Goal: Register for event/course

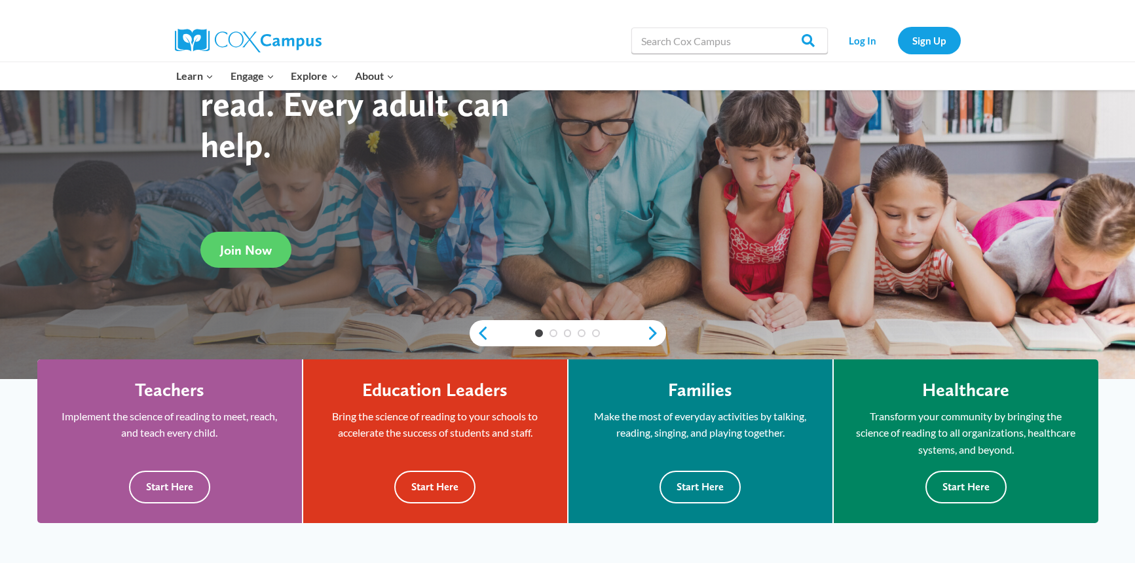
scroll to position [200, 0]
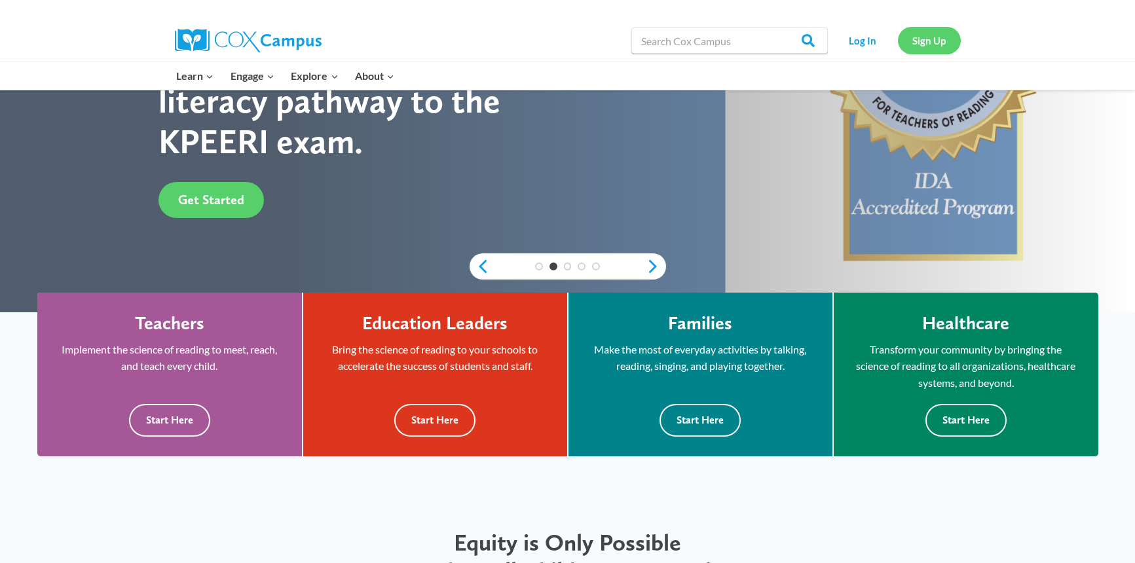
click at [932, 36] on link "Sign Up" at bounding box center [929, 40] width 63 height 27
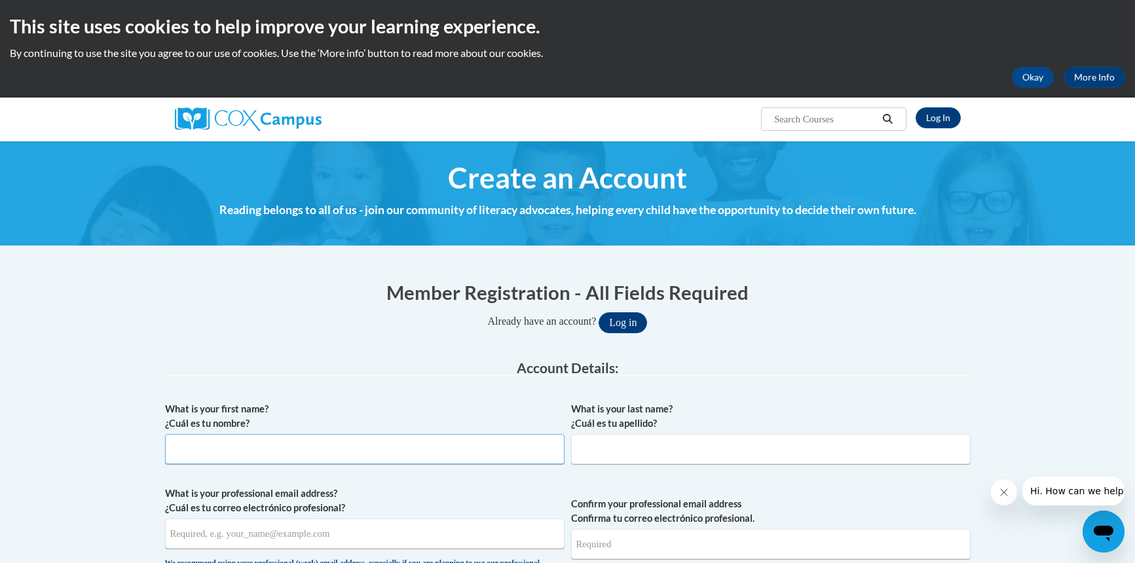
click at [428, 446] on input "What is your first name? ¿Cuál es tu nombre?" at bounding box center [365, 449] width 400 height 30
type input "Kelly"
type input "Conner"
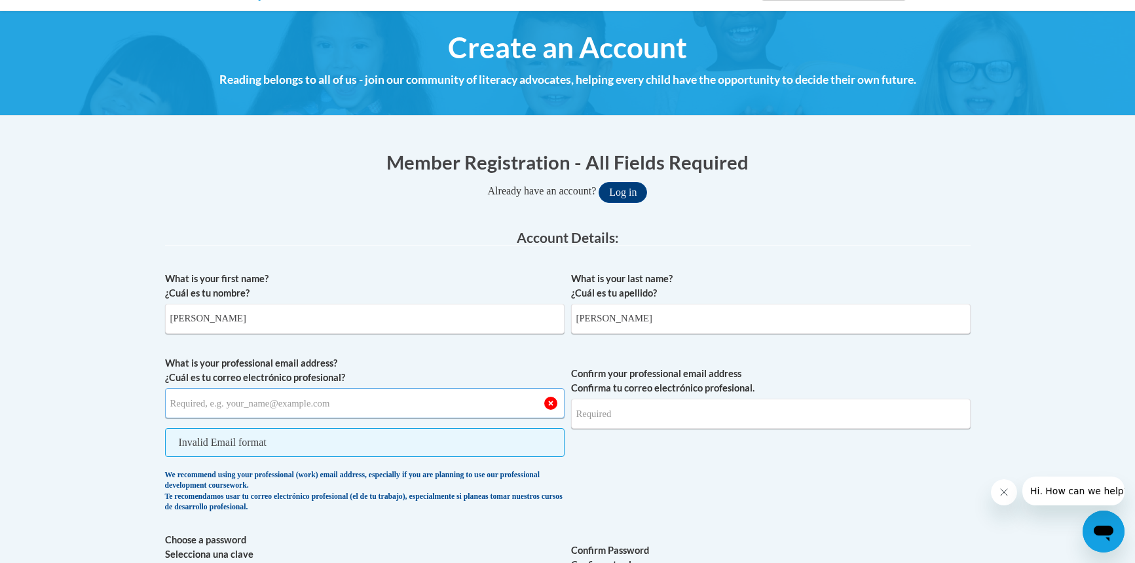
scroll to position [134, 0]
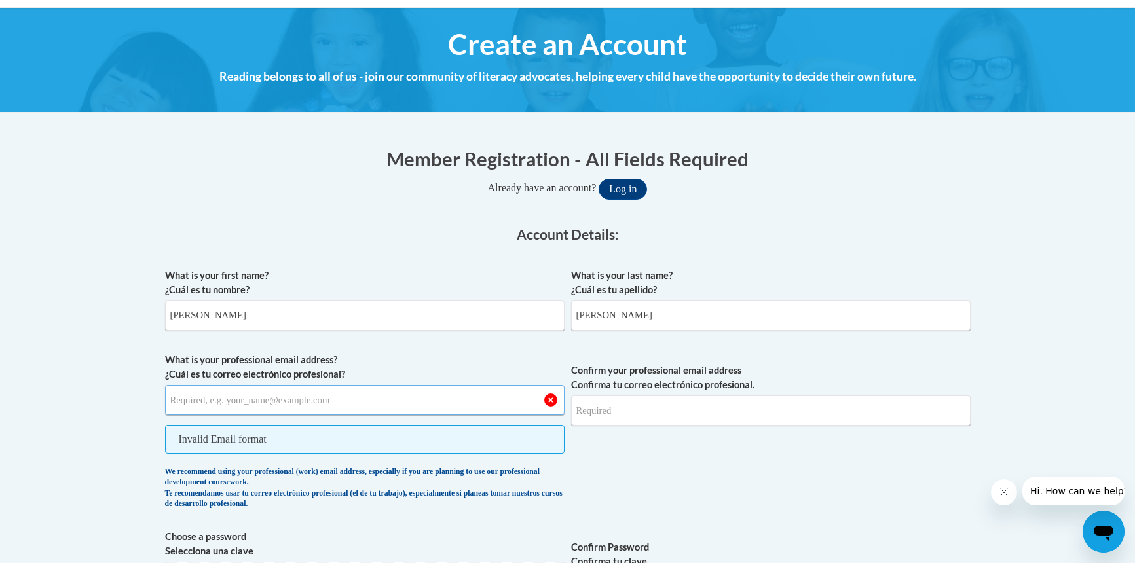
click at [599, 179] on button "Log in" at bounding box center [623, 189] width 48 height 21
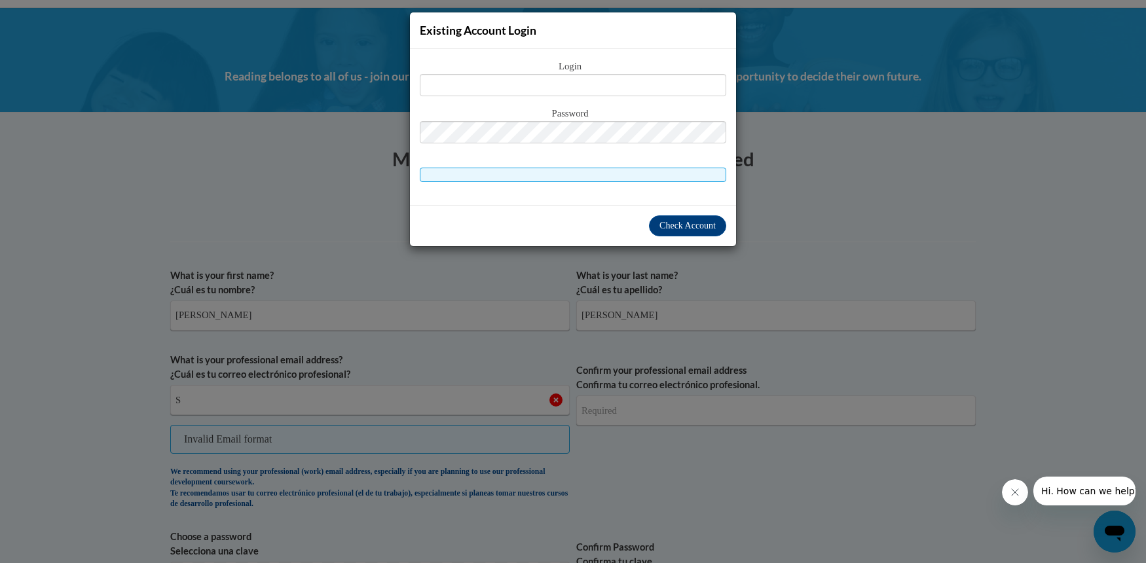
click at [840, 226] on div "Existing Account Login Login Password" at bounding box center [573, 281] width 1146 height 563
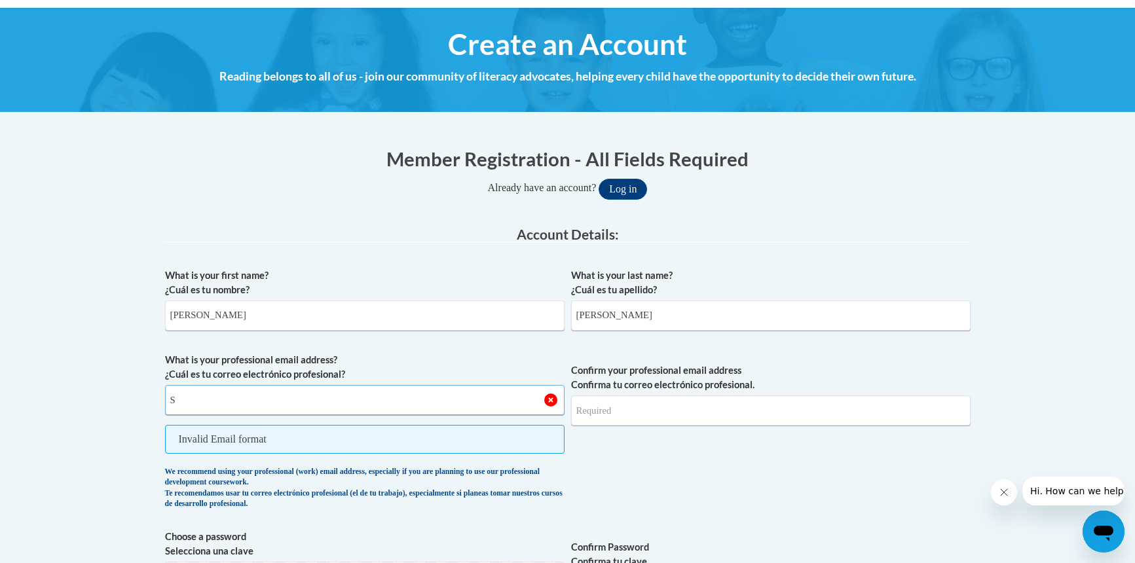
click at [334, 403] on input "S" at bounding box center [365, 400] width 400 height 30
type input "SonicDharma@gmail.com"
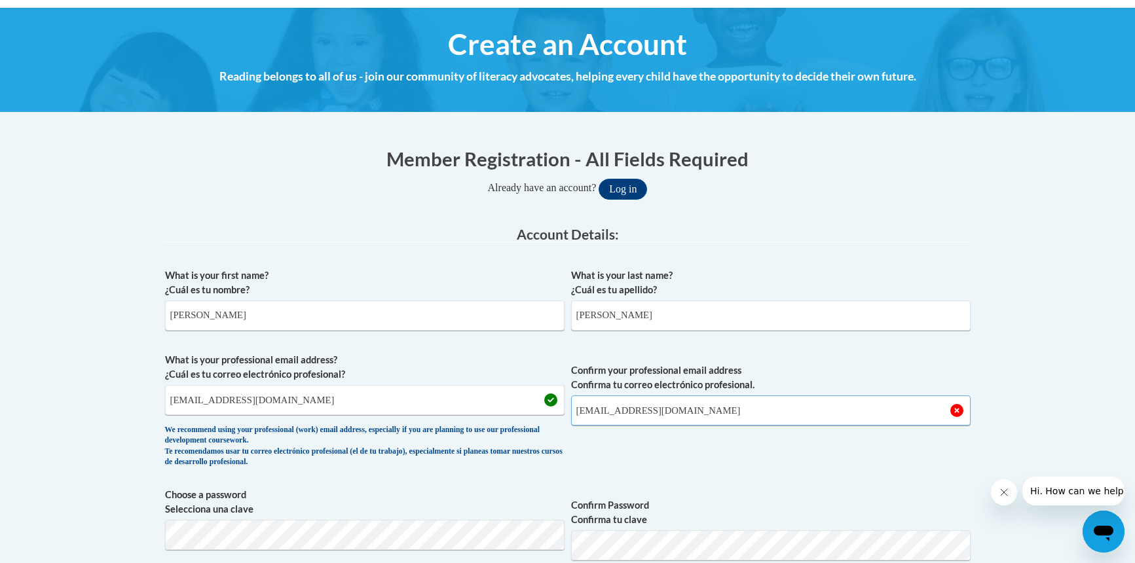
type input "SoniDharma@gmail.com"
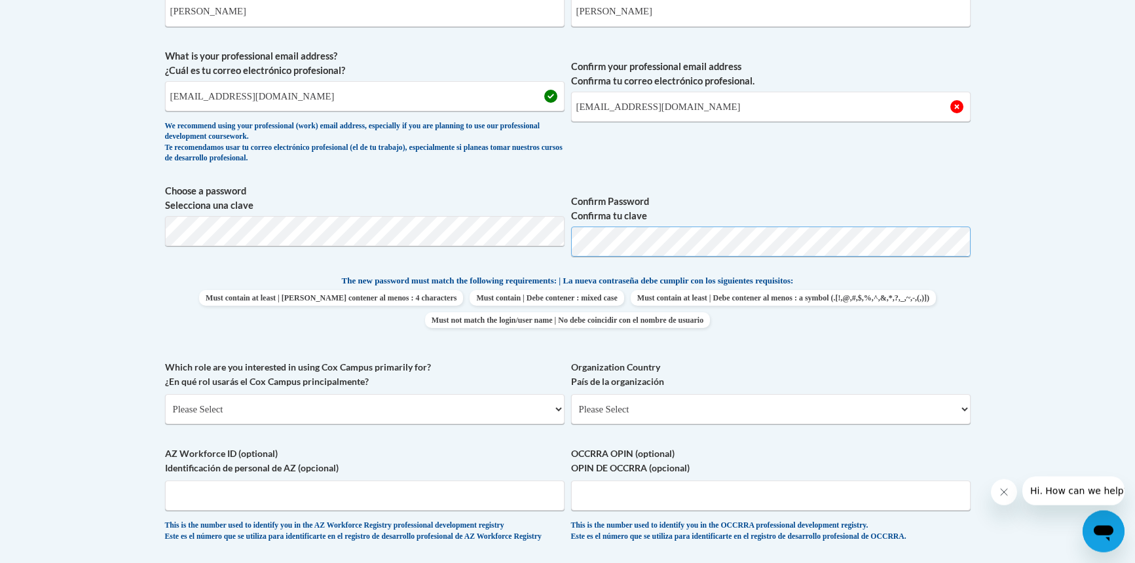
scroll to position [535, 0]
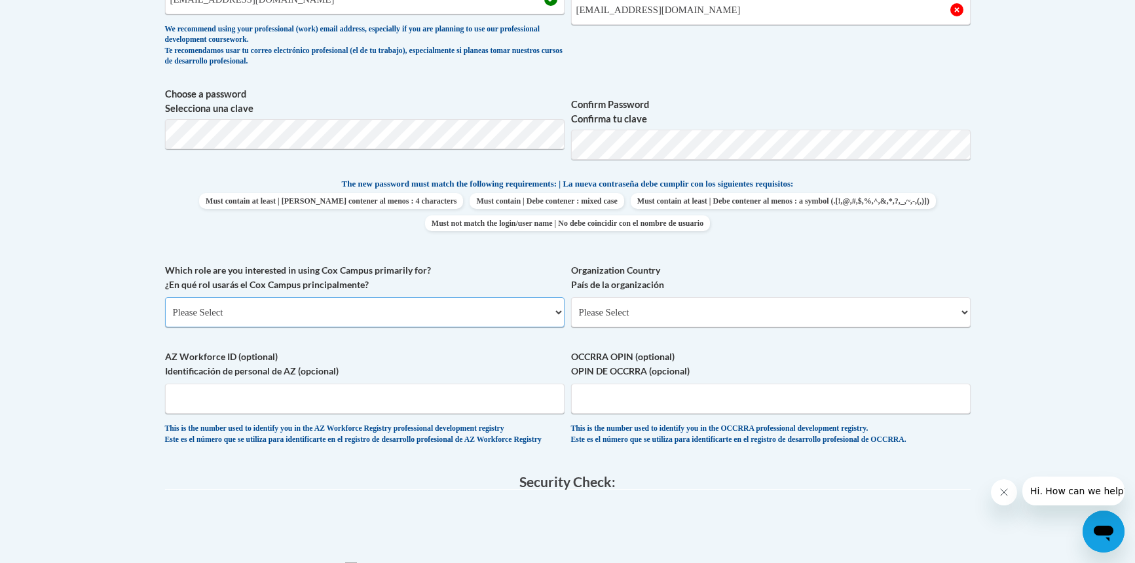
click at [165, 297] on select "Please Select College/University | Colegio/Universidad Community/Nonprofit Part…" at bounding box center [365, 312] width 400 height 30
select select "fbf2d438-af2f-41f8-98f1-81c410e29de3"
click option "Educator | Educador(a)" at bounding box center [0, 0] width 0 height 0
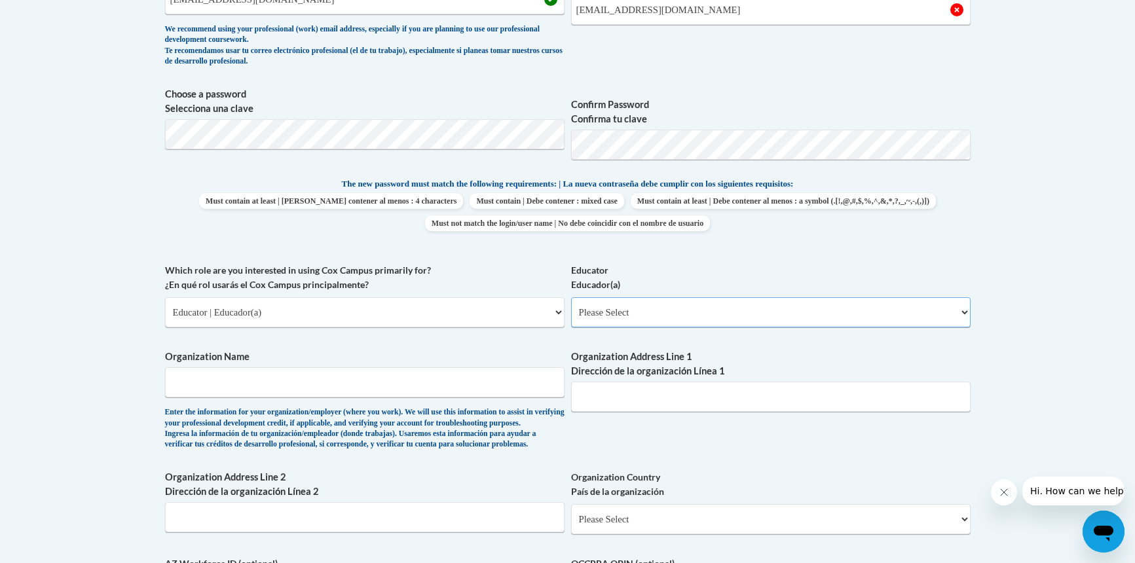
click at [571, 297] on select "Please Select Early Learning/Daycare Teacher/Family Home Care Provider | Maestr…" at bounding box center [771, 312] width 400 height 30
select select "8e40623d-54d0-45cd-9f92-5df65cd3f8cf"
click option "Elementary Teacher | Maestro(a) de escuela primaria" at bounding box center [0, 0] width 0 height 0
click at [571, 297] on select "Please Select Early Learning/Daycare Teacher/Family Home Care Provider | Maestr…" at bounding box center [771, 312] width 400 height 30
click option "Elementary Teacher | Maestro(a) de escuela primaria" at bounding box center [0, 0] width 0 height 0
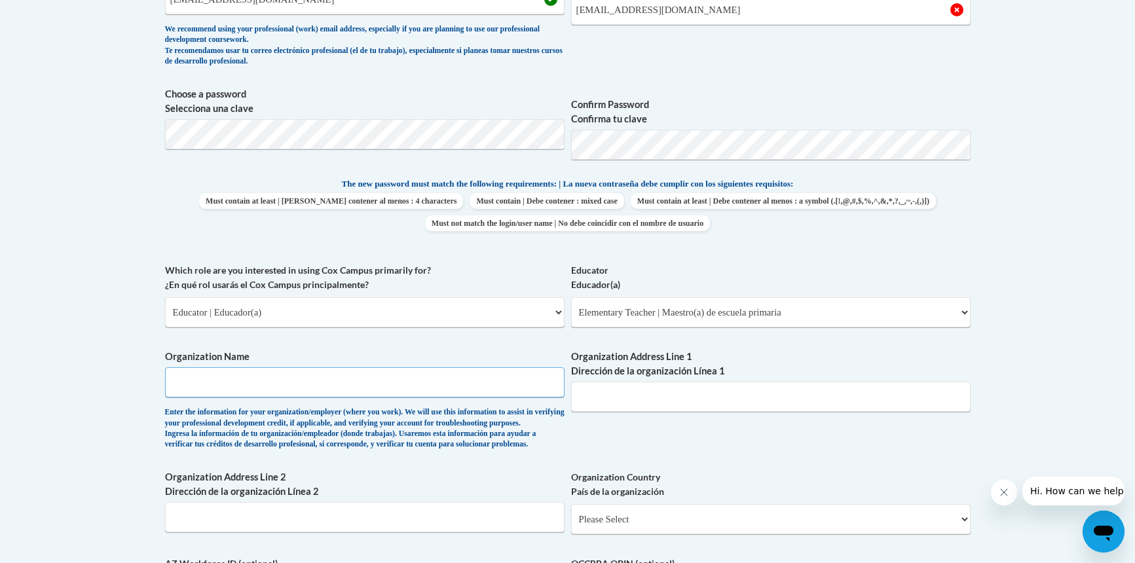
click at [297, 382] on input "Organization Name" at bounding box center [365, 383] width 400 height 30
type input "Art4Life"
click at [696, 396] on input "Organization Address Line 1 Dirección de la organización Línea 1" at bounding box center [771, 397] width 400 height 30
paste input "3421 SE 21st Ave., Portland, OR 97202"
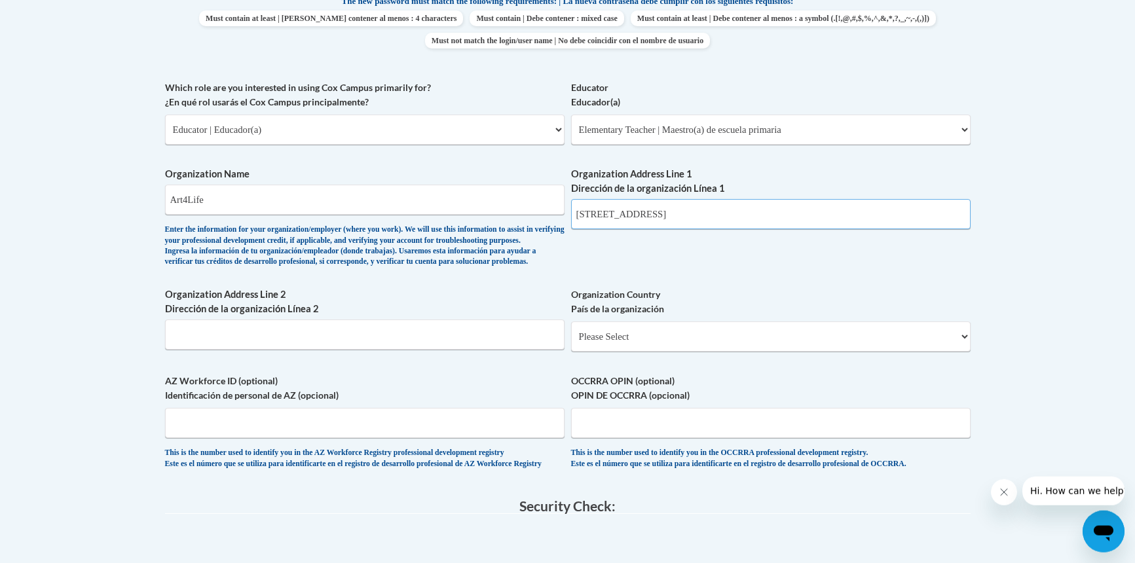
scroll to position [735, 0]
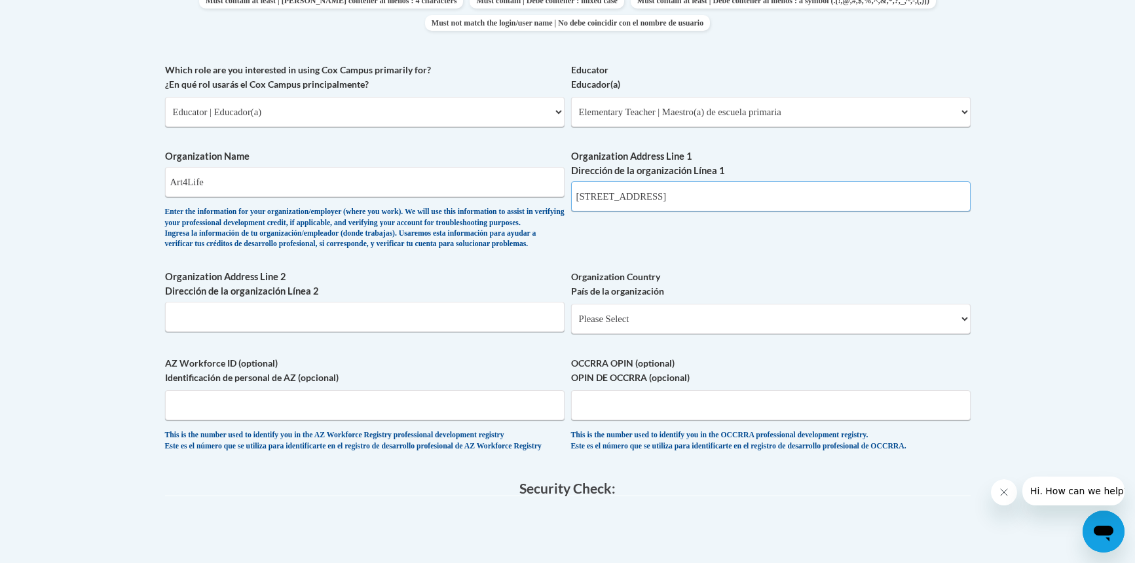
type input "3421 SE 21st Ave., Portland, OR 97202"
click at [571, 304] on select "Please Select United States | Estados Unidos Outside of the United States | Fue…" at bounding box center [771, 319] width 400 height 30
select select "ad49bcad-a171-4b2e-b99c-48b446064914"
click option "United States | Estados Unidos" at bounding box center [0, 0] width 0 height 0
select select
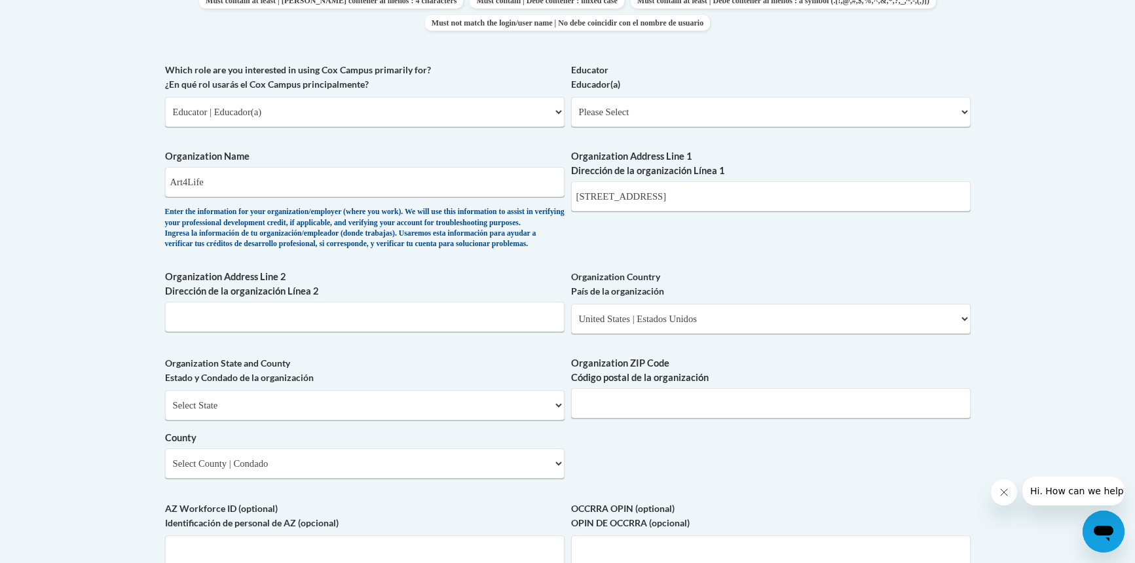
click at [567, 425] on div "What is your first name? ¿Cuál es tu nombre? Kelly What is your last name? ¿Cuá…" at bounding box center [568, 136] width 806 height 950
click at [165, 390] on select "Select State Alabama Alaska Arizona Arkansas California Colorado Connecticut De…" at bounding box center [365, 405] width 400 height 30
click at [92, 350] on body "This site uses cookies to help improve your learning experience. By continuing …" at bounding box center [567, 241] width 1135 height 1952
click at [165, 390] on select "Select State Alabama Alaska Arizona Arkansas California Colorado Connecticut De…" at bounding box center [365, 405] width 400 height 30
select select "Oregon"
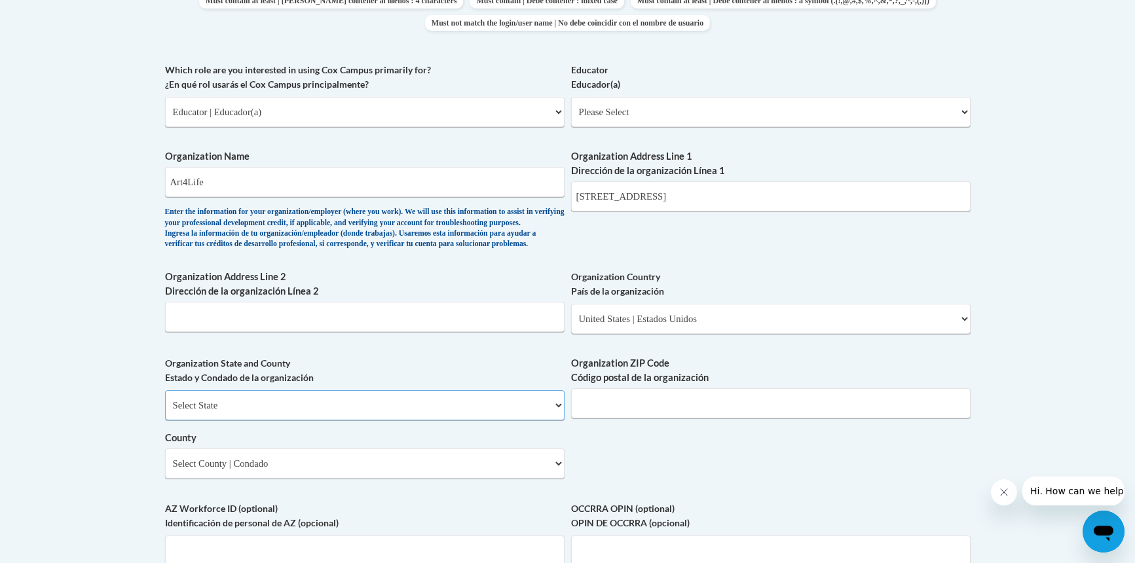
click option "Oregon" at bounding box center [0, 0] width 0 height 0
click at [816, 419] on input "Organization ZIP Code Código postal de la organización" at bounding box center [771, 403] width 400 height 30
drag, startPoint x: 778, startPoint y: 197, endPoint x: 652, endPoint y: 204, distance: 126.0
click at [652, 204] on input "3421 SE 21st Ave., Portland, OR 97202" at bounding box center [771, 196] width 400 height 30
click at [438, 332] on input "Organization Address Line 2 Dirección de la organización Línea 2" at bounding box center [365, 317] width 400 height 30
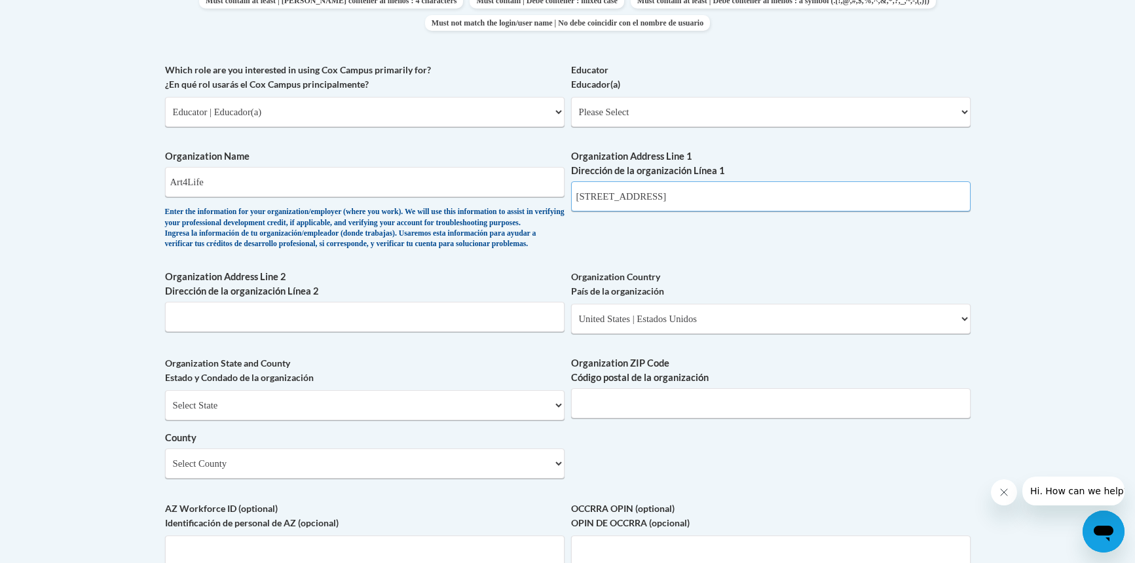
drag, startPoint x: 776, startPoint y: 196, endPoint x: 653, endPoint y: 200, distance: 123.2
click at [653, 200] on input "3421 SE 21st Ave., Portland, OR 97202" at bounding box center [771, 196] width 400 height 30
type input "3421 SE 21st Ave."
click at [780, 419] on input "Organization ZIP Code Código postal de la organización" at bounding box center [771, 403] width 400 height 30
type input "97202"
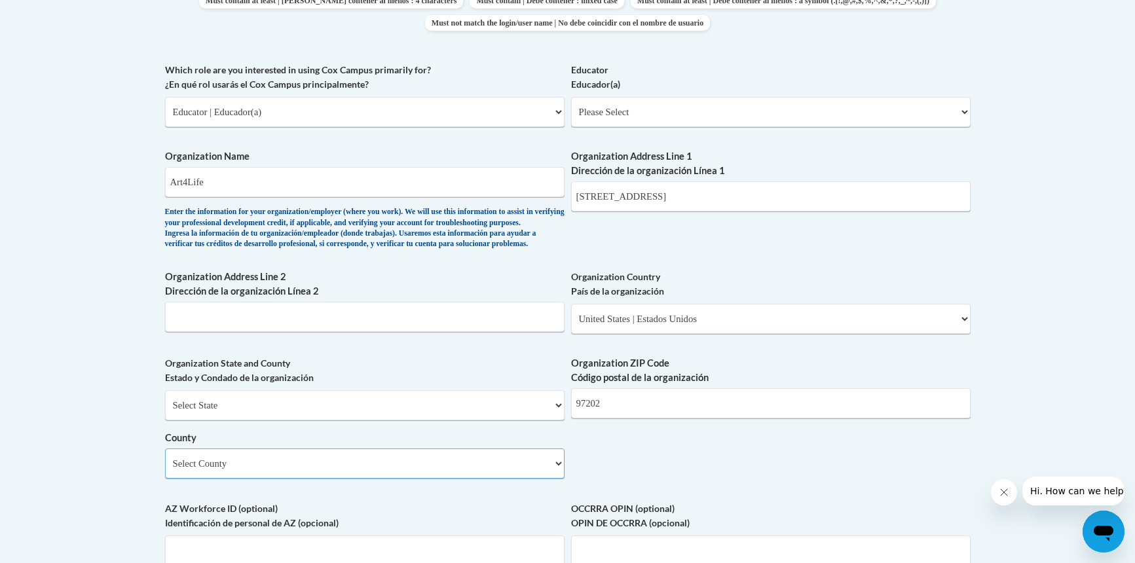
click at [165, 449] on select "Select County Baker Benton Clackamas Clatsop Columbia Coos Crook Curry Deschute…" at bounding box center [365, 464] width 400 height 30
select select "Multnomah"
click option "Multnomah" at bounding box center [0, 0] width 0 height 0
click at [328, 256] on div "Organization Name Art4Life Enter the information for your organization/employer…" at bounding box center [365, 202] width 400 height 107
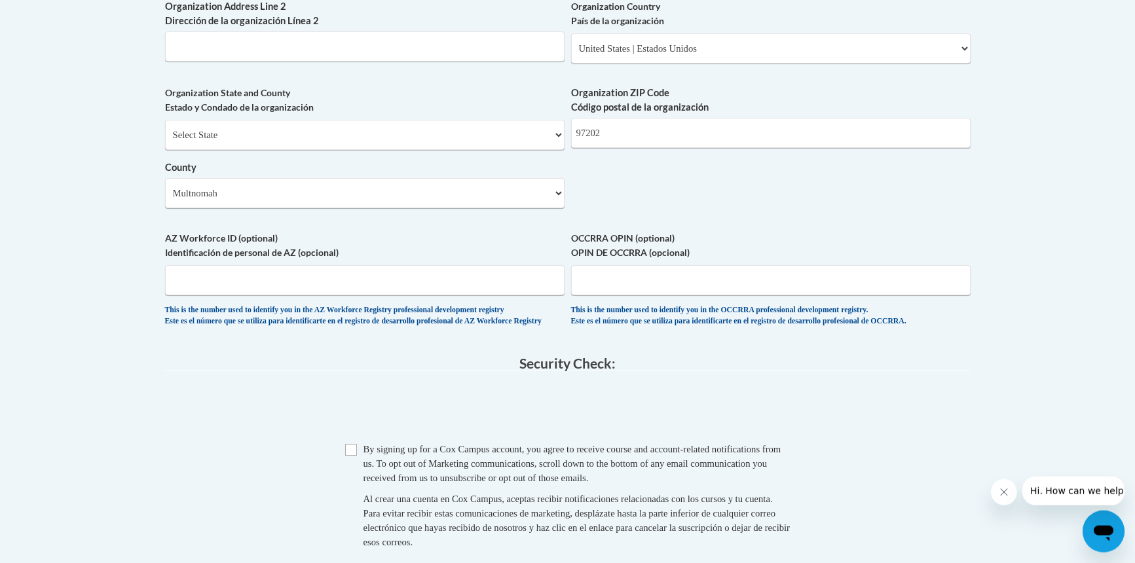
scroll to position [1069, 0]
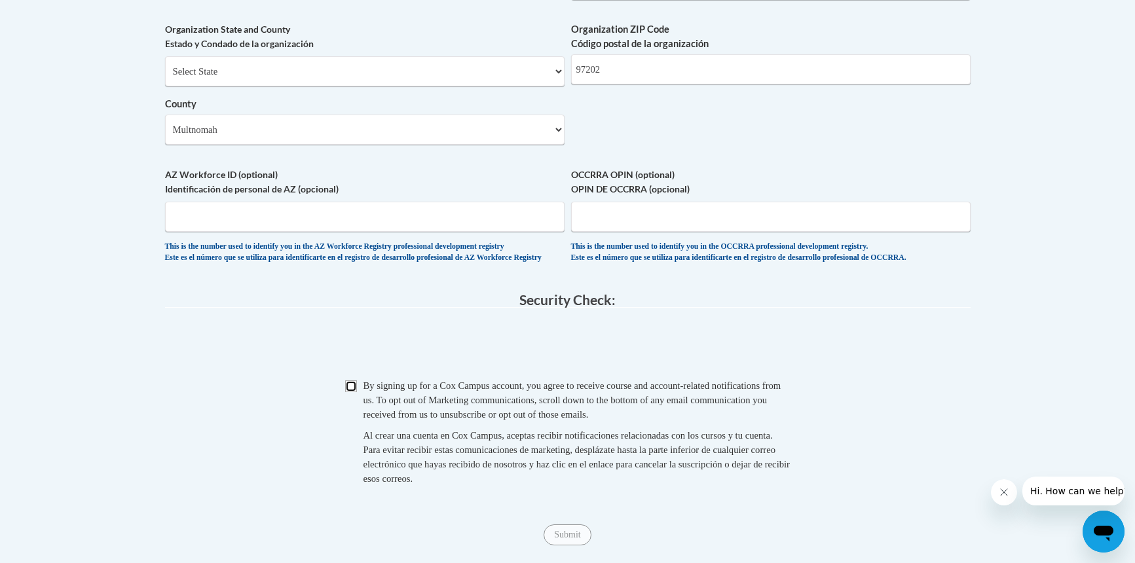
click at [350, 392] on input "Checkbox" at bounding box center [351, 387] width 12 height 12
checkbox input "true"
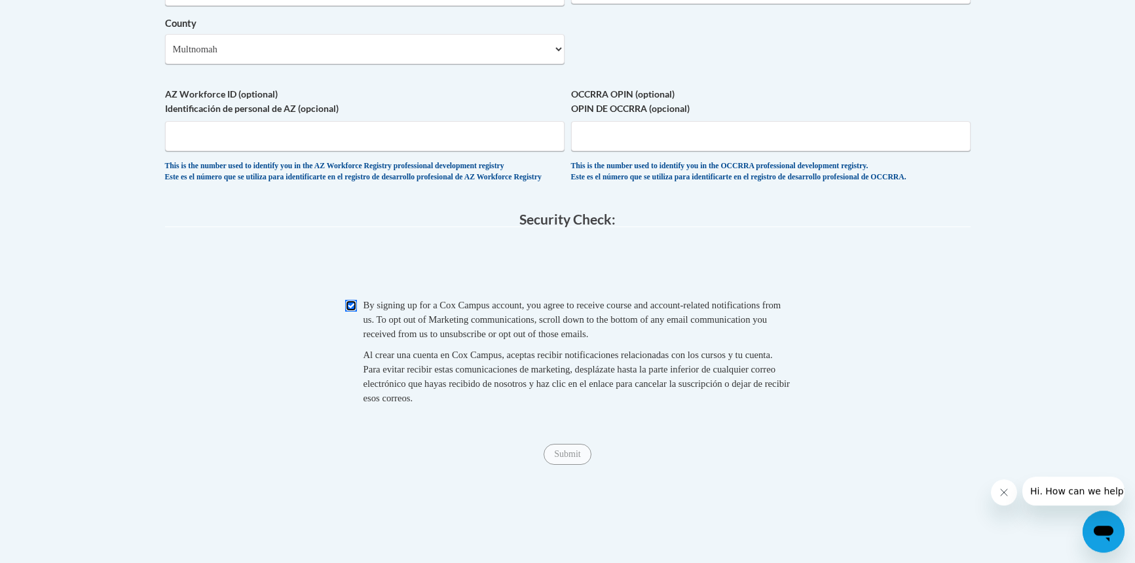
scroll to position [1203, 0]
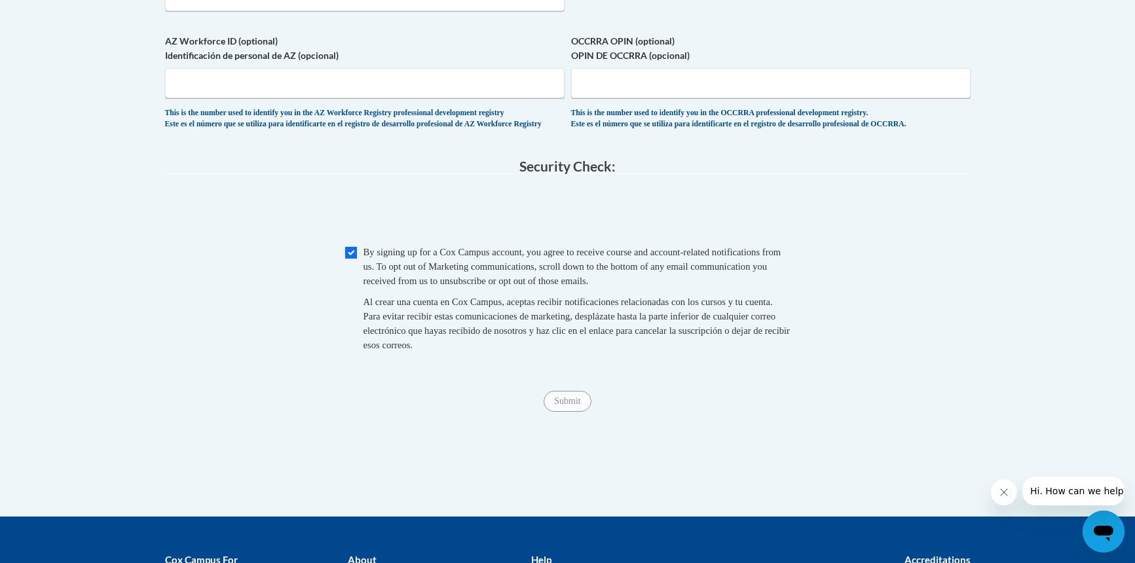
click at [576, 406] on span "Submit" at bounding box center [567, 400] width 47 height 10
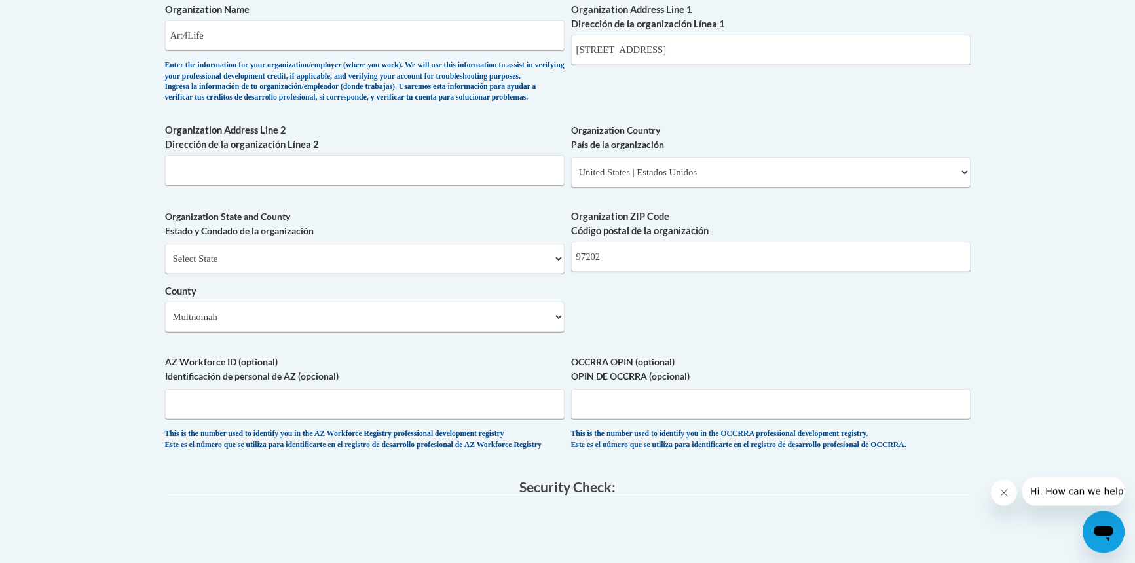
scroll to position [869, 0]
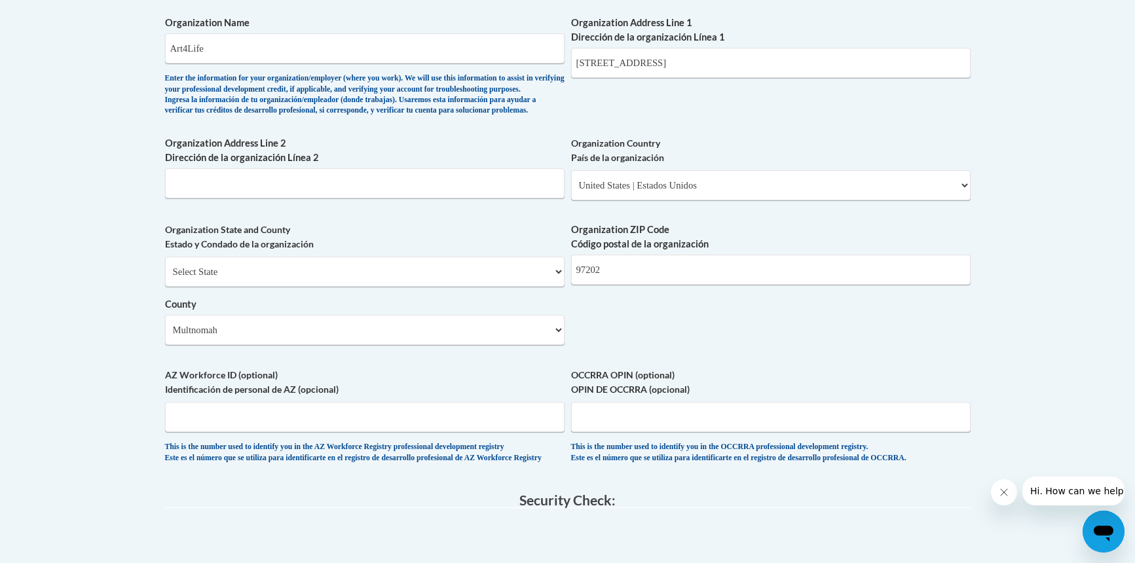
click at [1002, 498] on button "Close message from company" at bounding box center [1004, 493] width 26 height 26
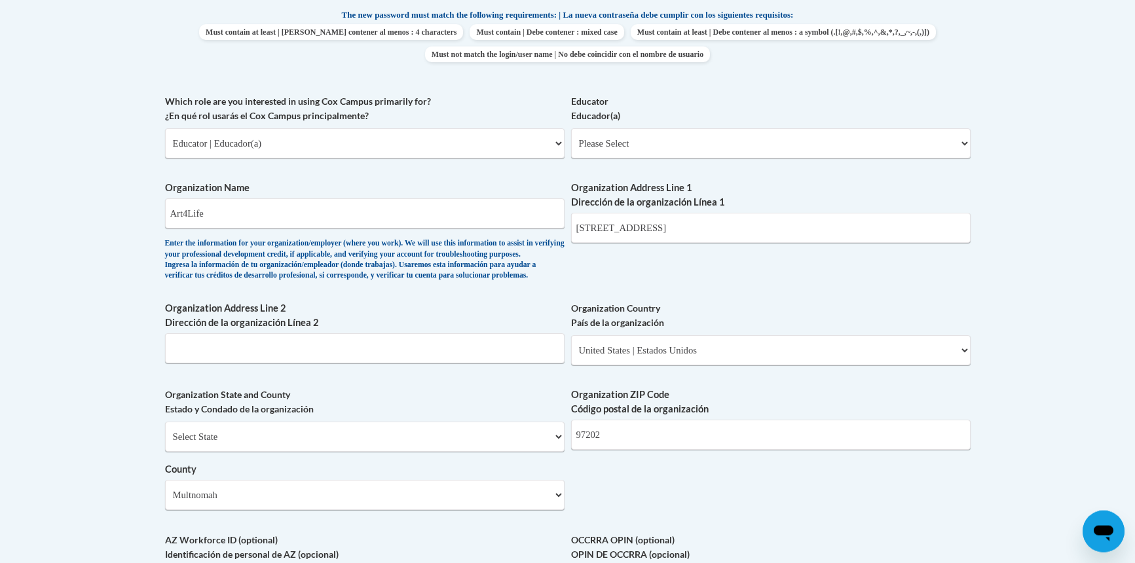
scroll to position [668, 0]
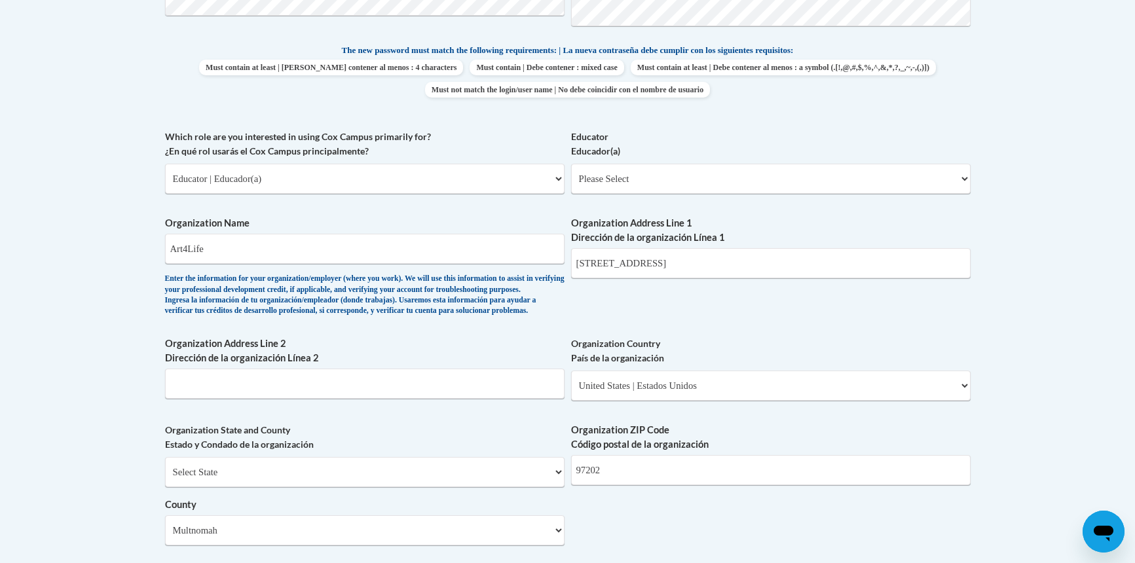
click at [458, 399] on input "Organization Address Line 2 Dirección de la organización Línea 2" at bounding box center [365, 384] width 400 height 30
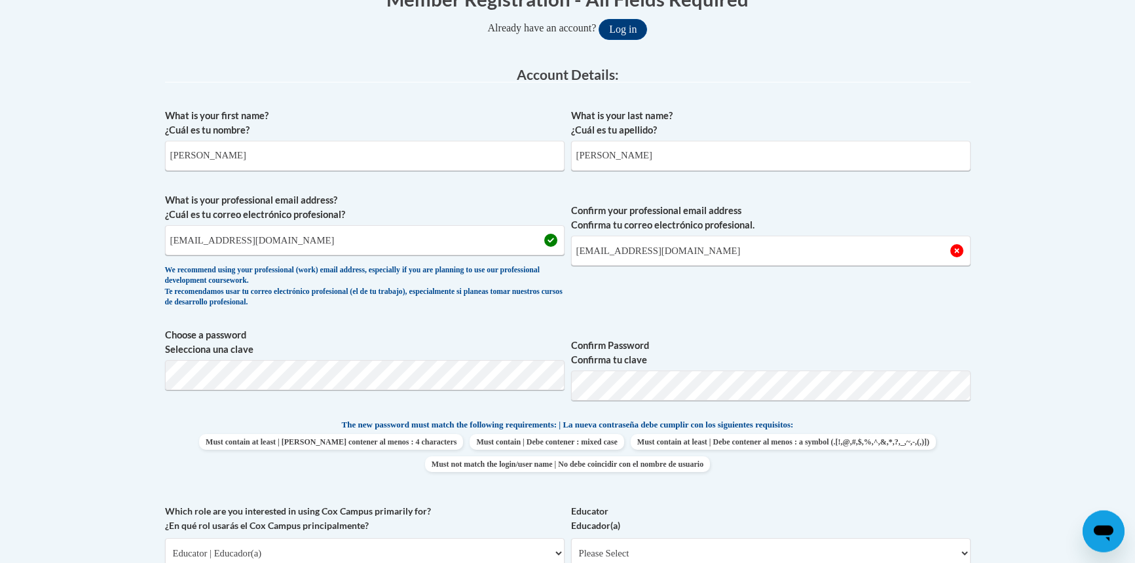
scroll to position [267, 0]
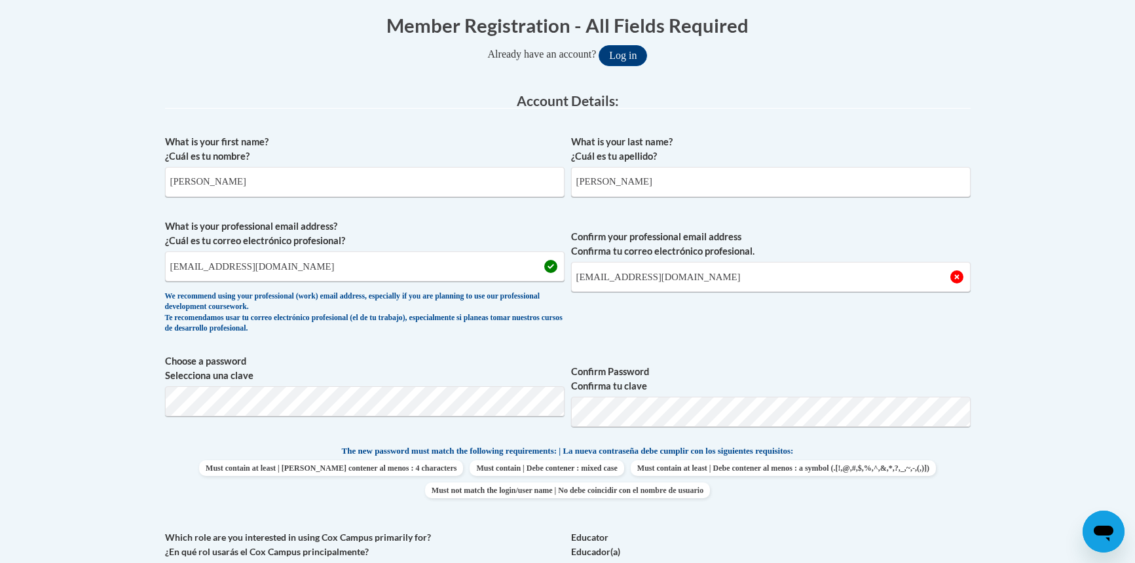
type input "n/a"
click at [595, 273] on input "SoniDharma@gmail.com" at bounding box center [771, 277] width 400 height 30
type input "SonicDharma@gmail.com"
click at [742, 322] on span "Confirm your professional email address Confirma tu correo electrónico profesio…" at bounding box center [771, 279] width 400 height 121
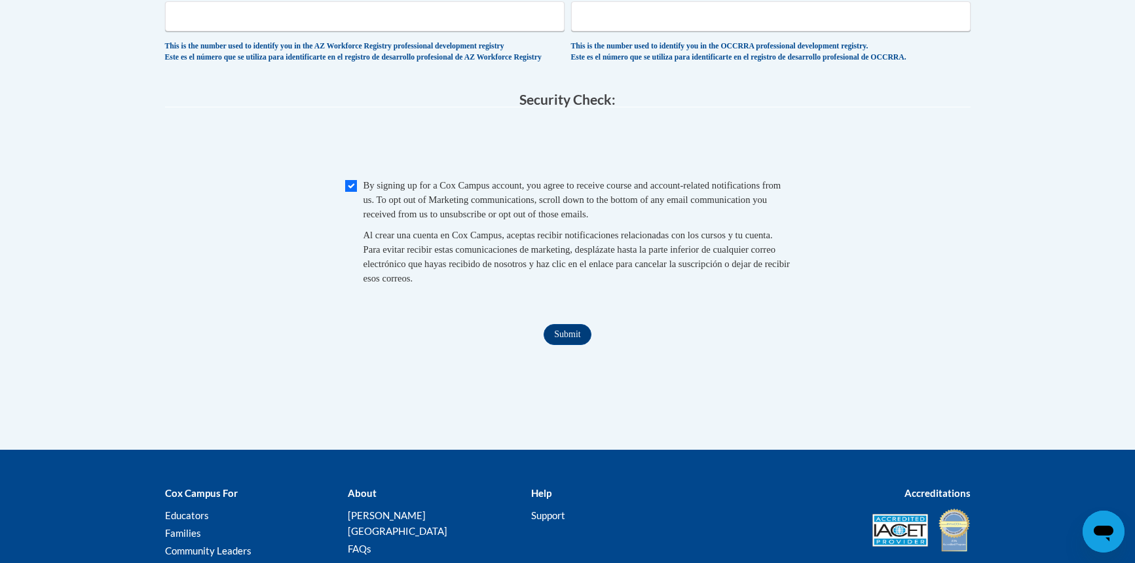
scroll to position [1405, 0]
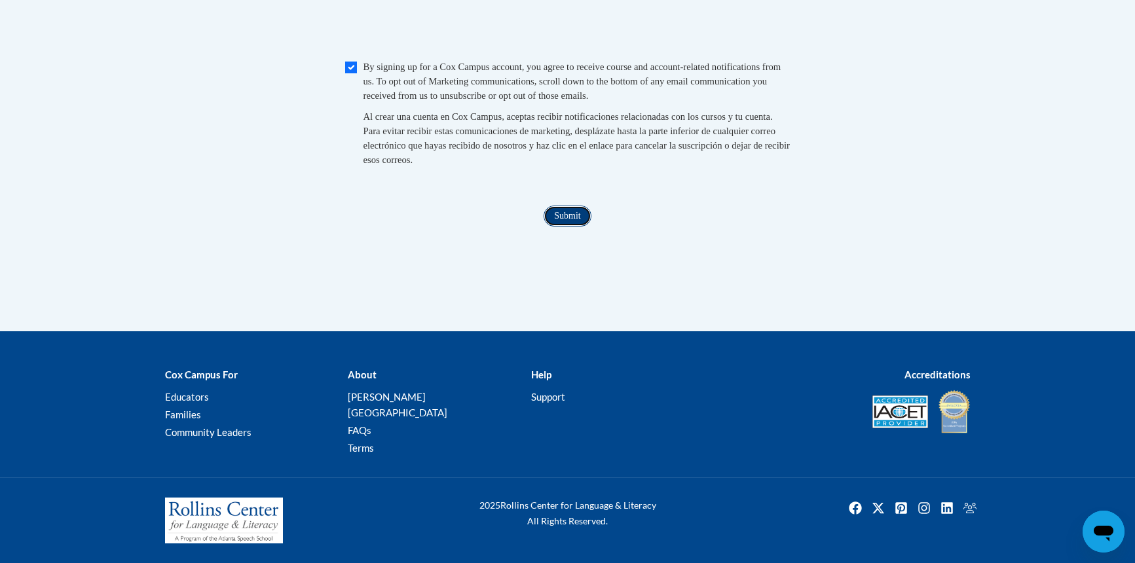
click at [569, 227] on input "Submit" at bounding box center [567, 216] width 47 height 21
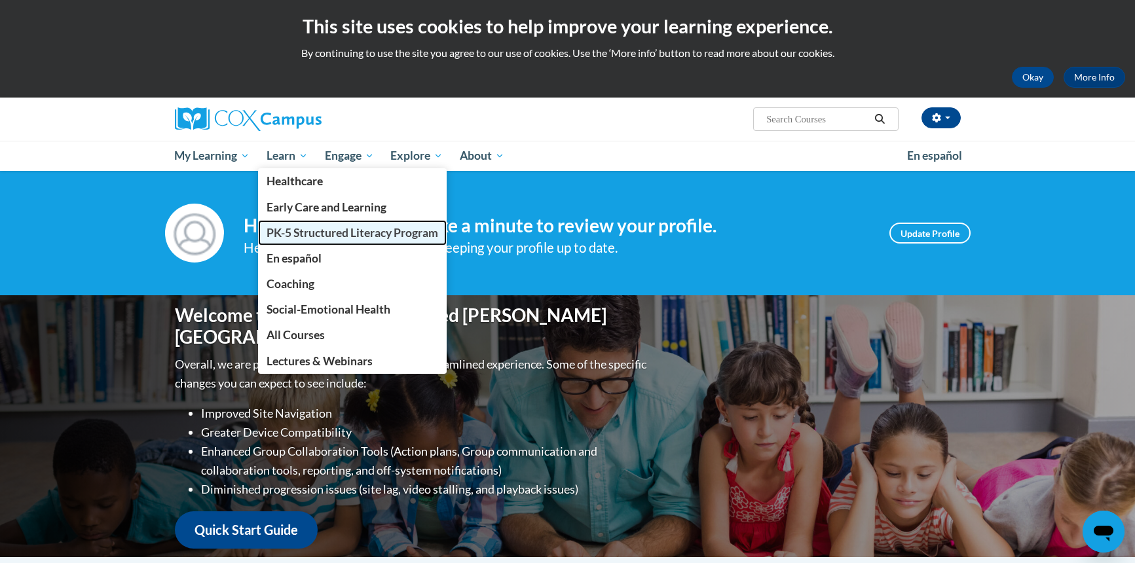
click at [385, 236] on span "PK-5 Structured Literacy Program" at bounding box center [353, 233] width 172 height 14
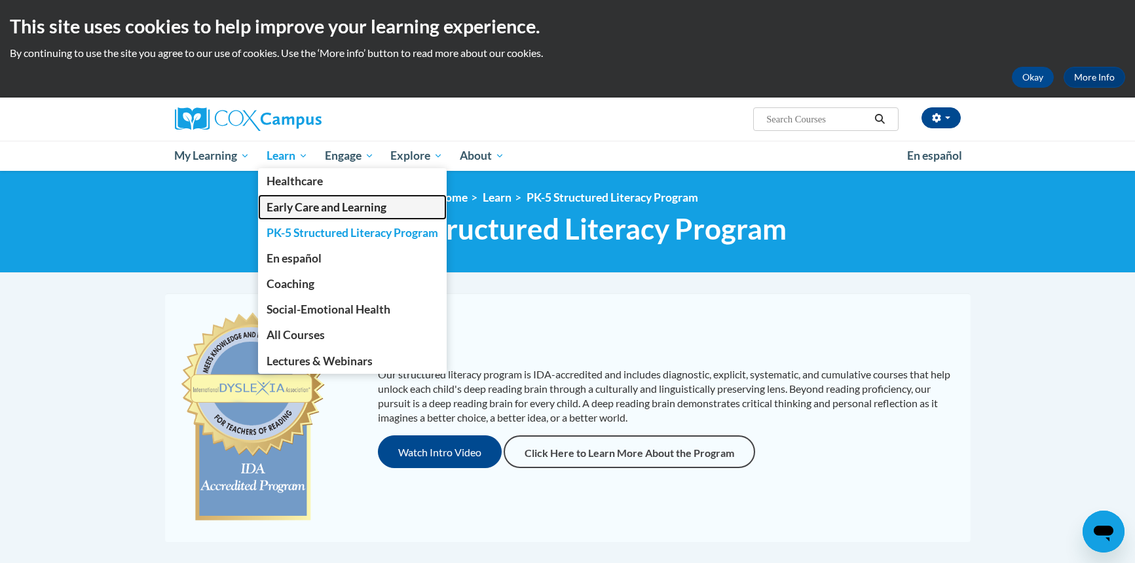
click at [300, 204] on span "Early Care and Learning" at bounding box center [327, 207] width 120 height 14
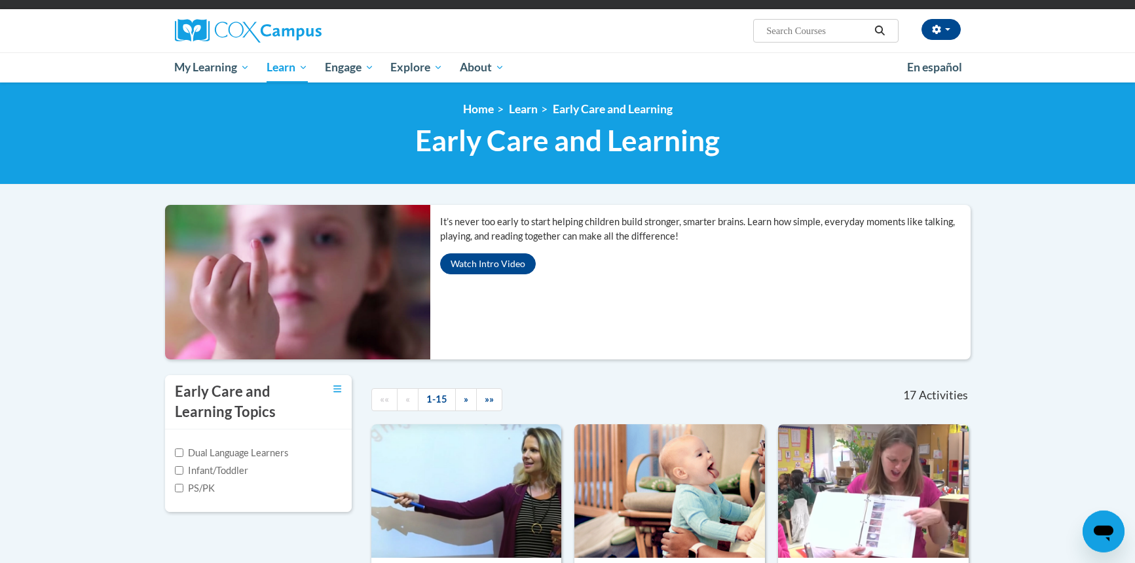
scroll to position [14, 0]
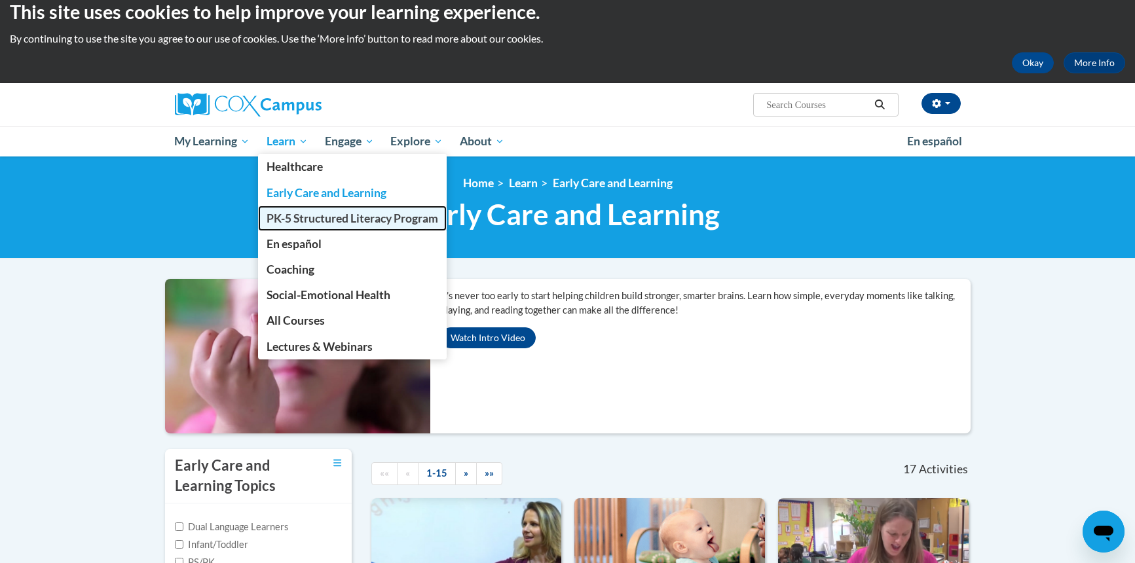
click at [318, 215] on span "PK-5 Structured Literacy Program" at bounding box center [353, 219] width 172 height 14
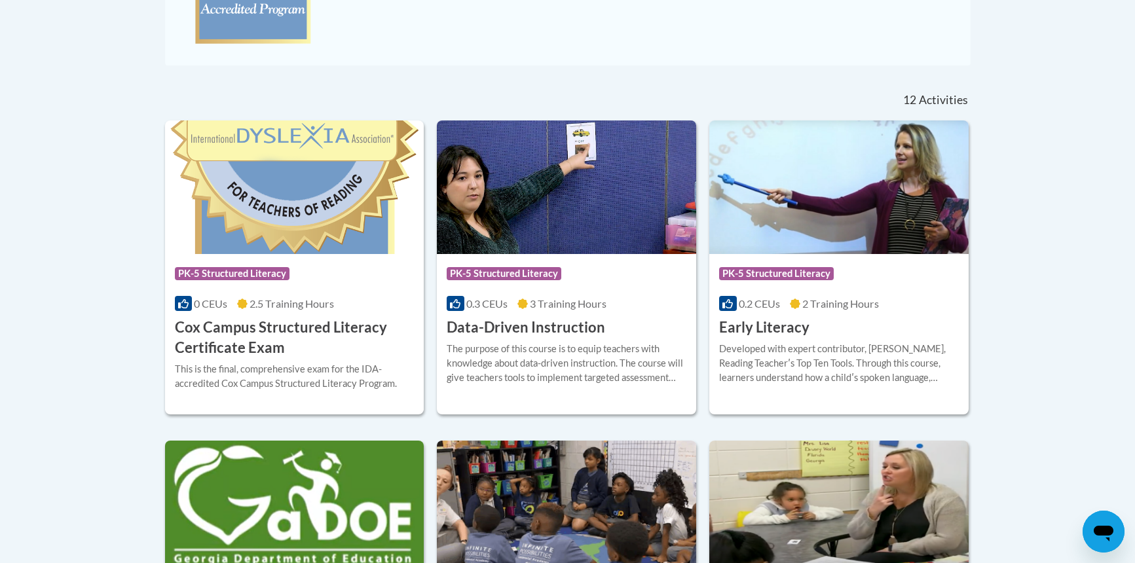
scroll to position [489, 0]
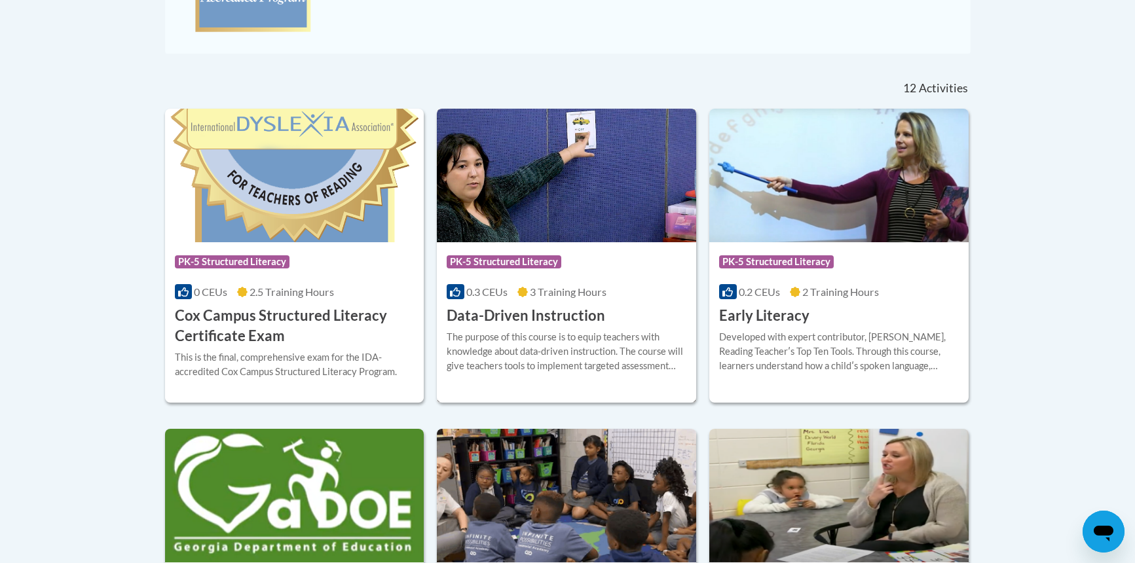
click at [559, 338] on div "The purpose of this course is to equip teachers with knowledge about data-drive…" at bounding box center [567, 351] width 240 height 43
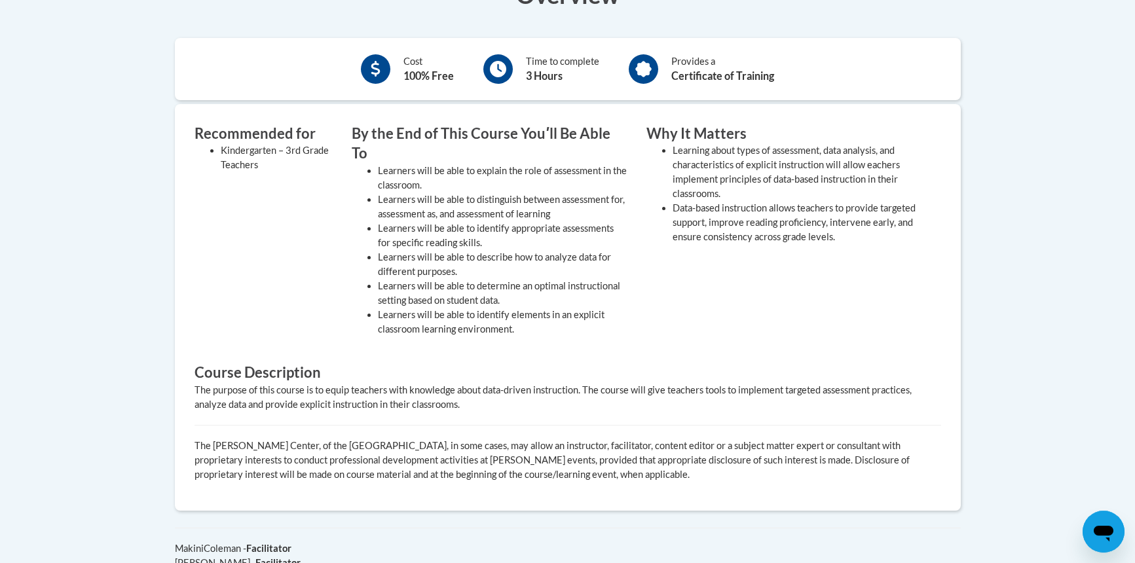
scroll to position [376, 0]
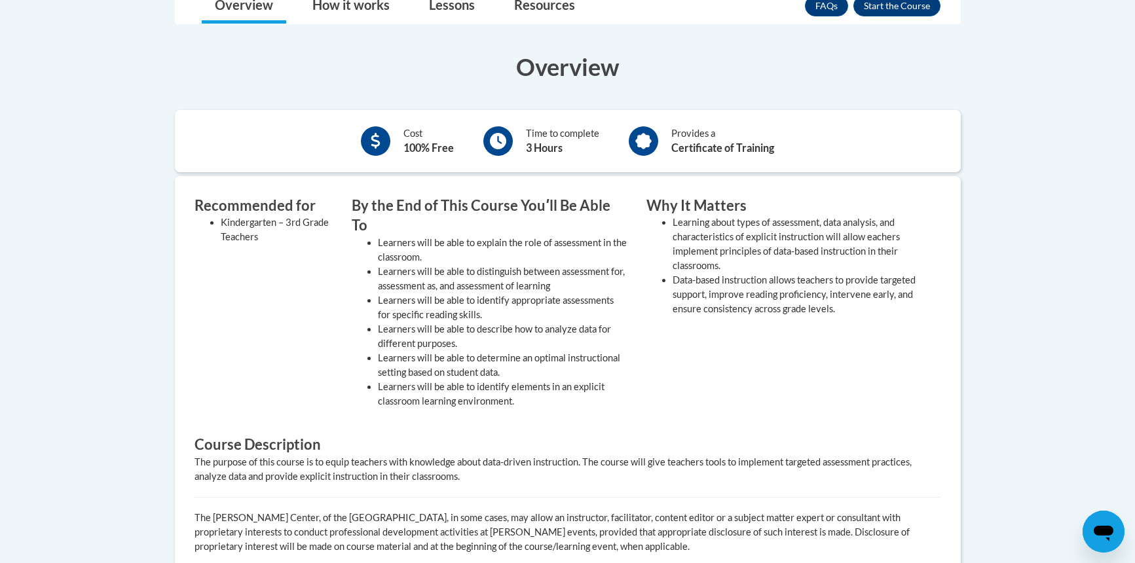
click at [637, 136] on icon at bounding box center [643, 141] width 16 height 16
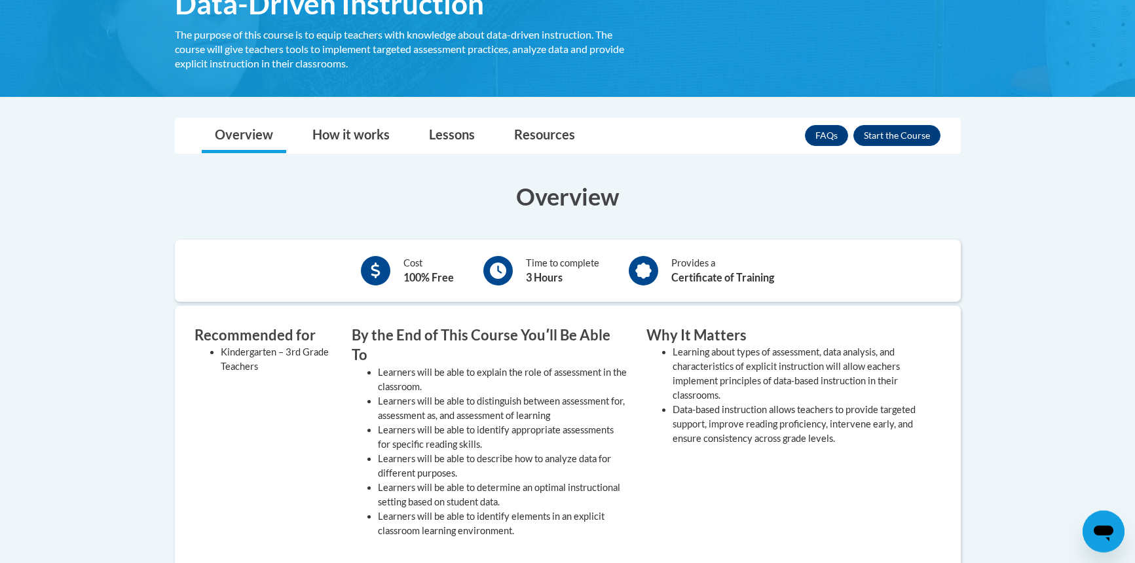
scroll to position [242, 0]
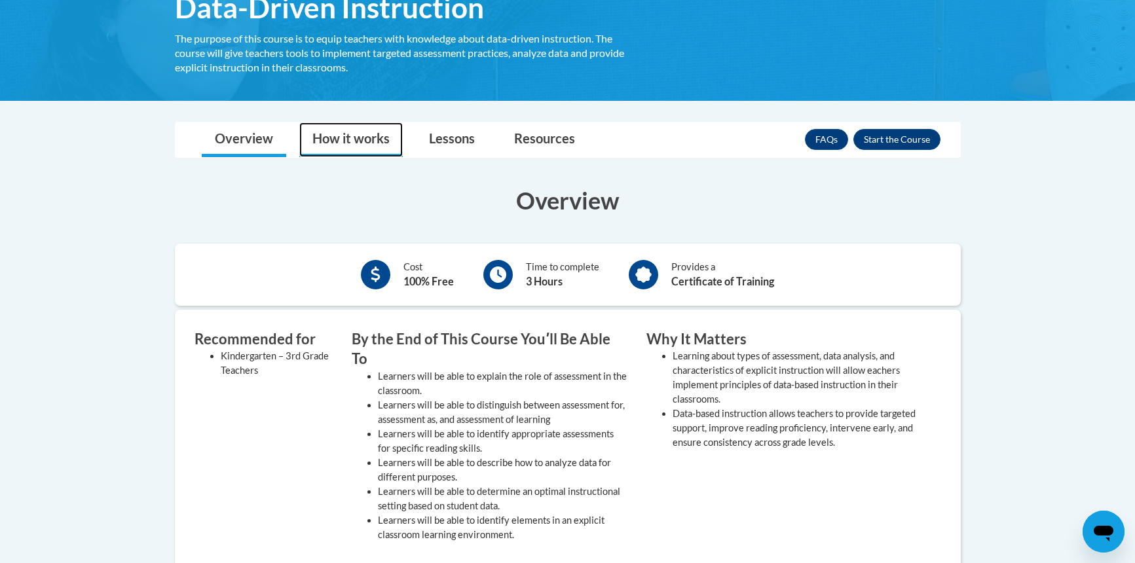
click at [364, 134] on link "How it works" at bounding box center [351, 140] width 104 height 35
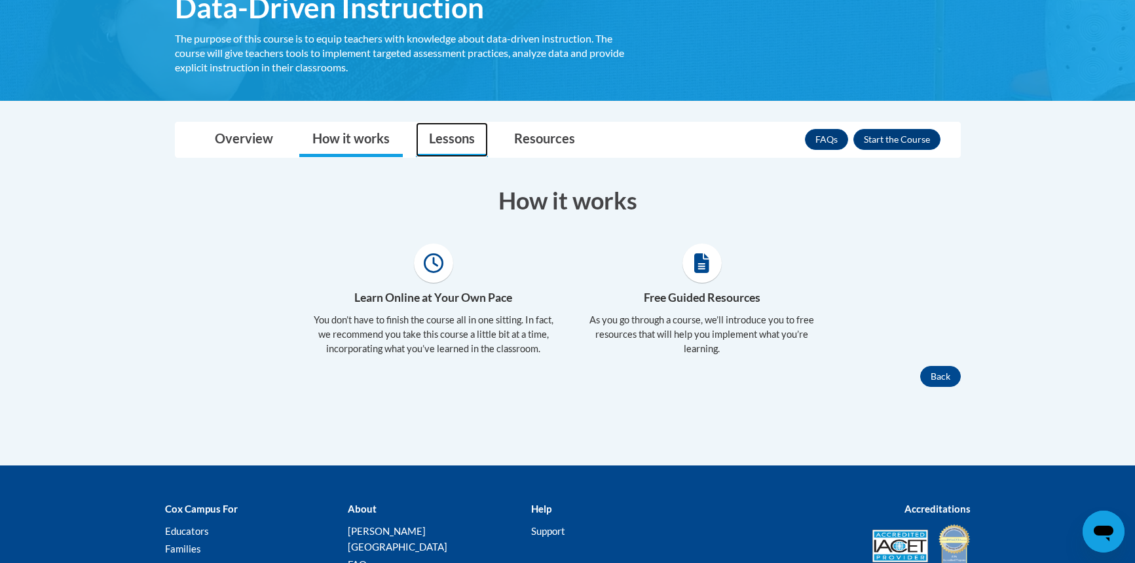
click at [461, 143] on link "Lessons" at bounding box center [452, 140] width 72 height 35
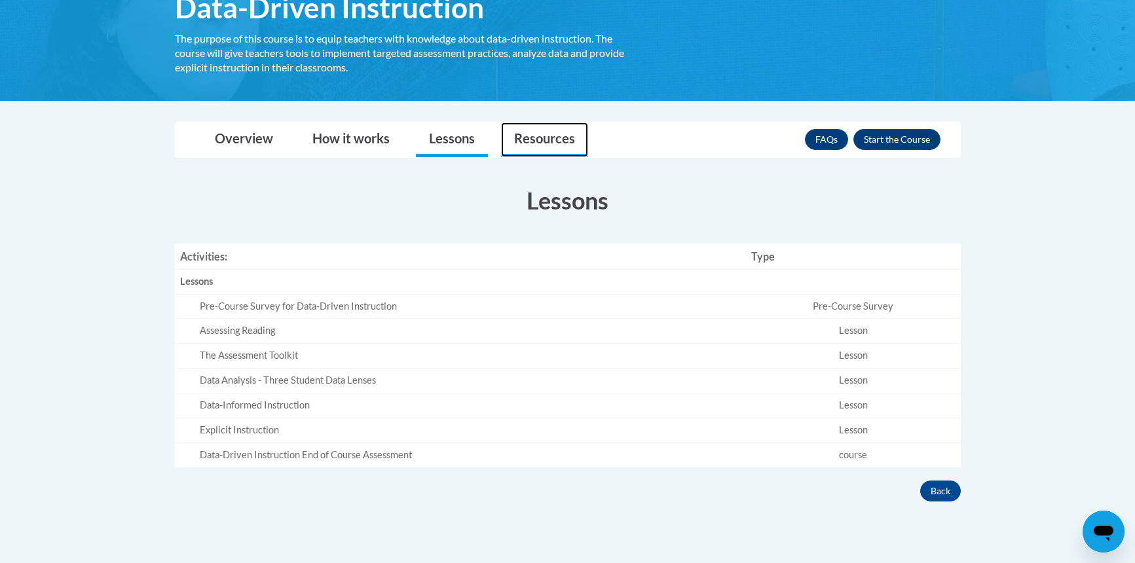
click at [546, 141] on link "Resources" at bounding box center [544, 140] width 87 height 35
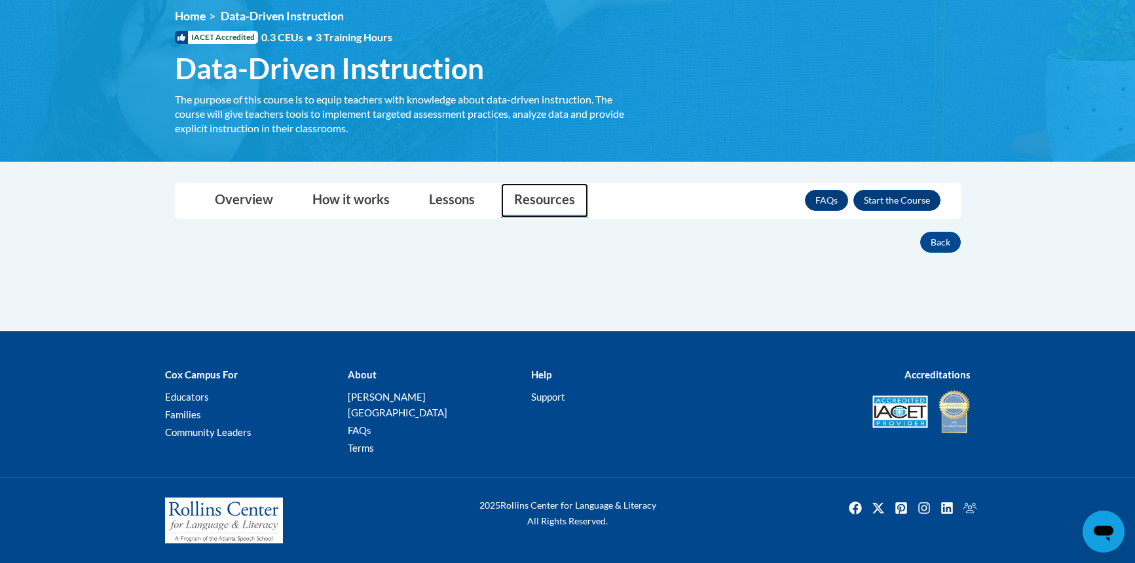
scroll to position [166, 0]
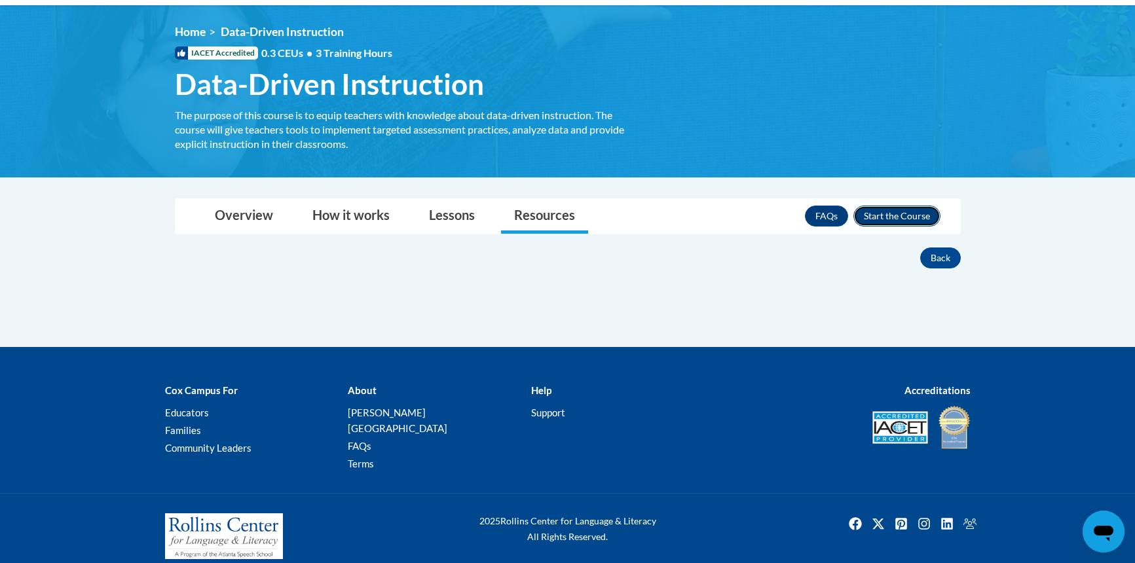
click at [917, 213] on button "Enroll" at bounding box center [897, 216] width 87 height 21
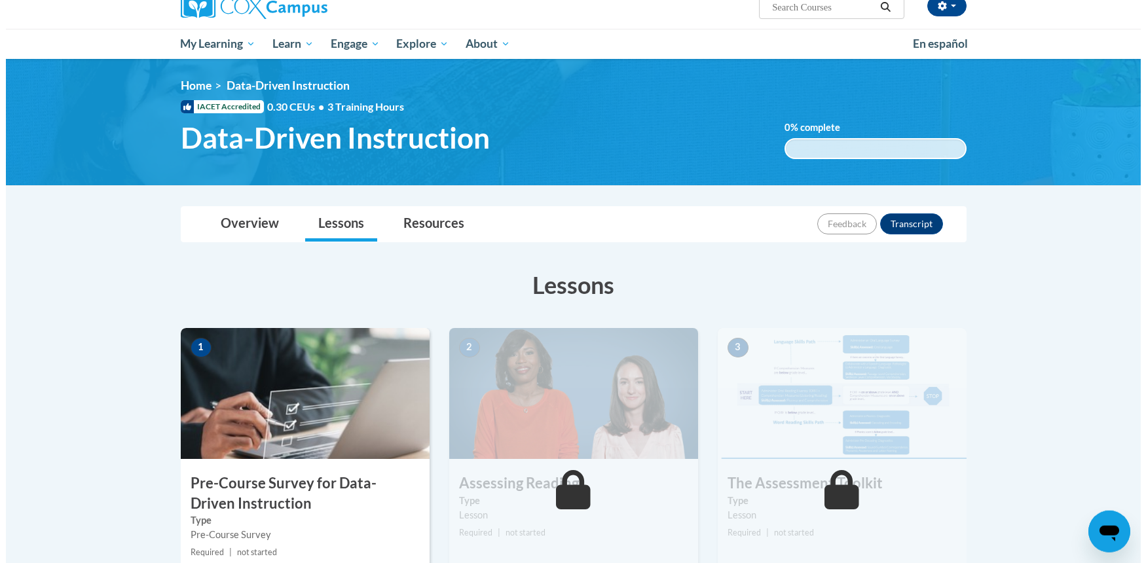
scroll to position [200, 0]
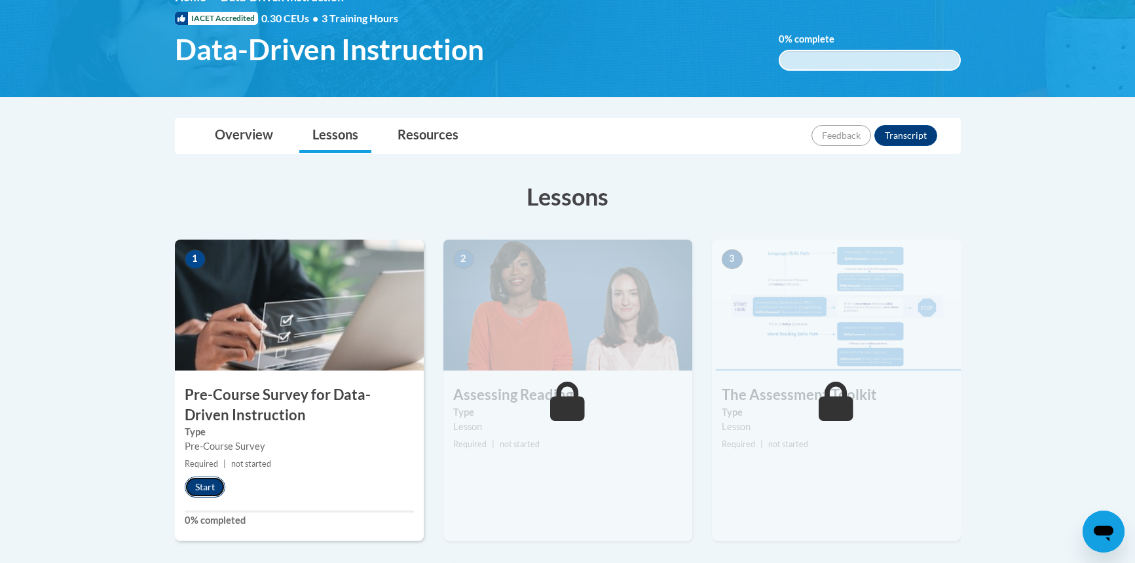
click at [213, 486] on button "Start" at bounding box center [205, 487] width 41 height 21
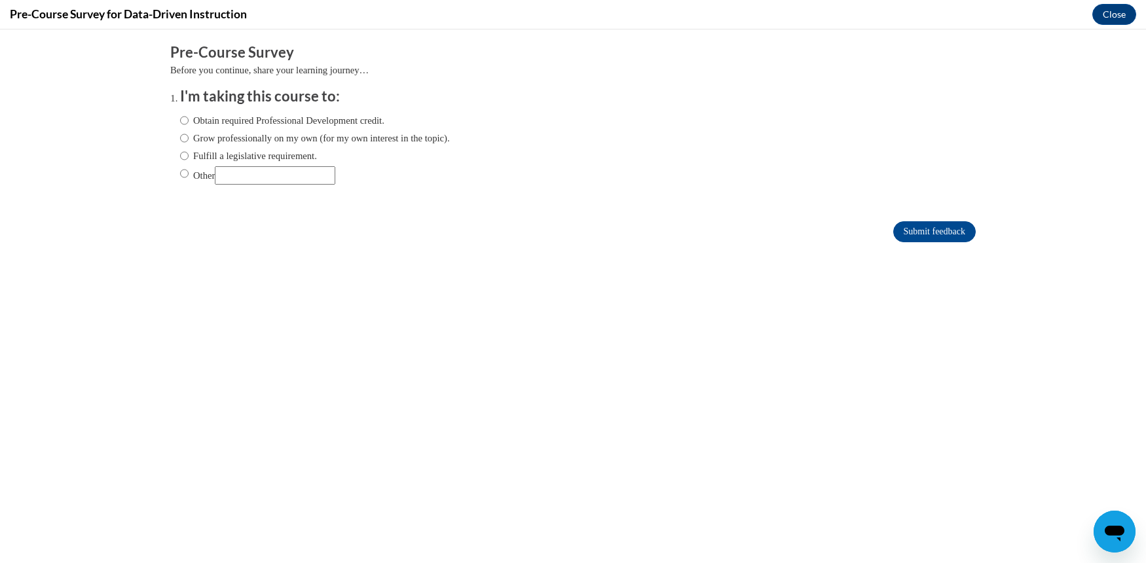
scroll to position [0, 0]
click at [180, 118] on input "Obtain required Professional Development credit." at bounding box center [184, 120] width 9 height 14
radio input "true"
click at [924, 233] on input "Submit feedback" at bounding box center [935, 231] width 83 height 21
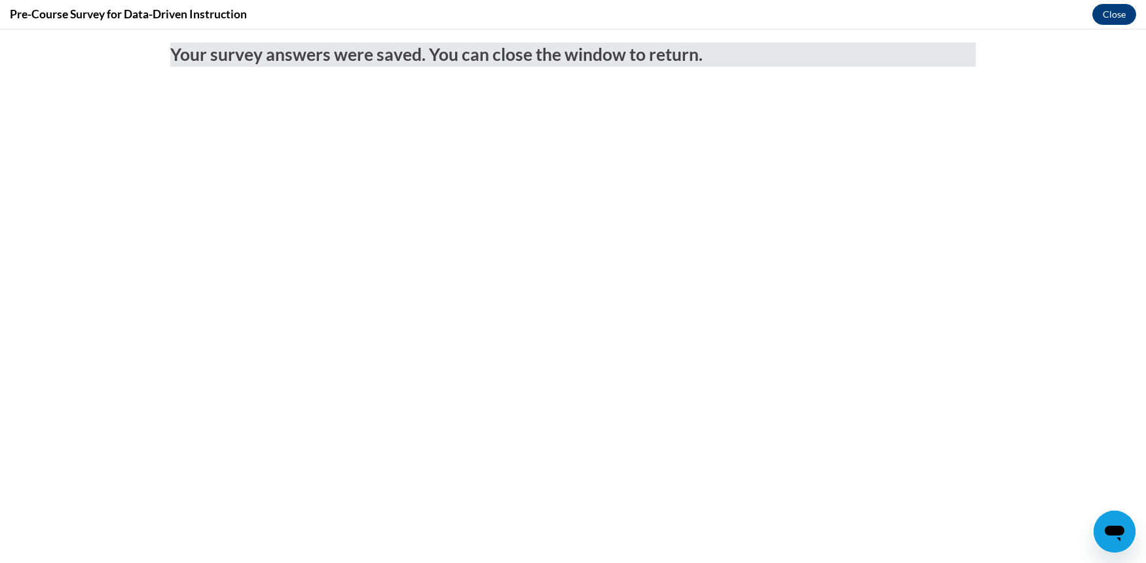
click at [1122, 536] on icon "Open messaging window" at bounding box center [1115, 532] width 24 height 24
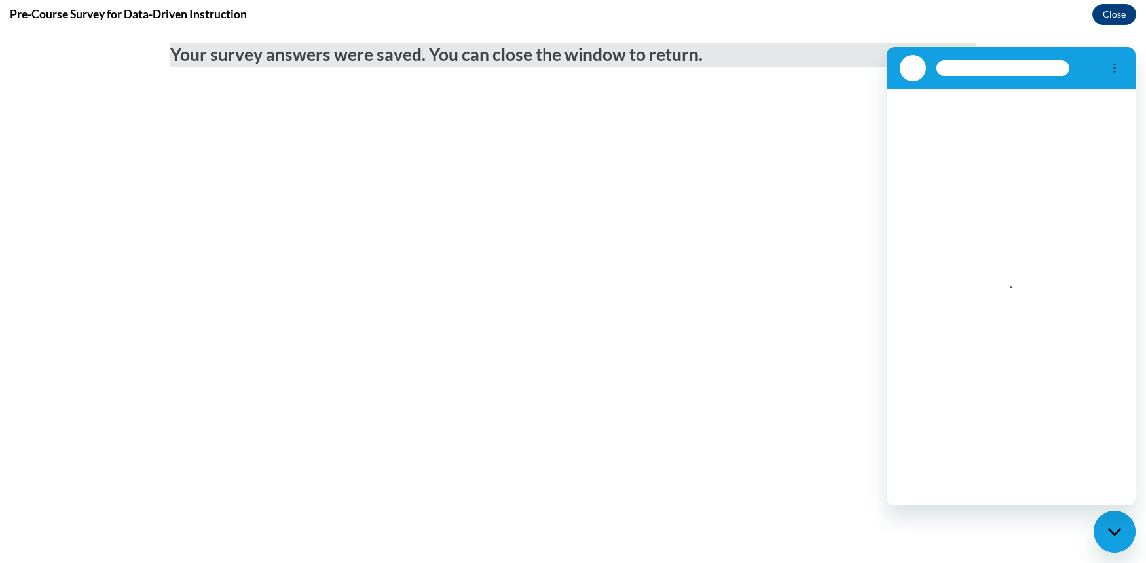
click at [1122, 536] on icon "Close messaging window" at bounding box center [1115, 532] width 14 height 9
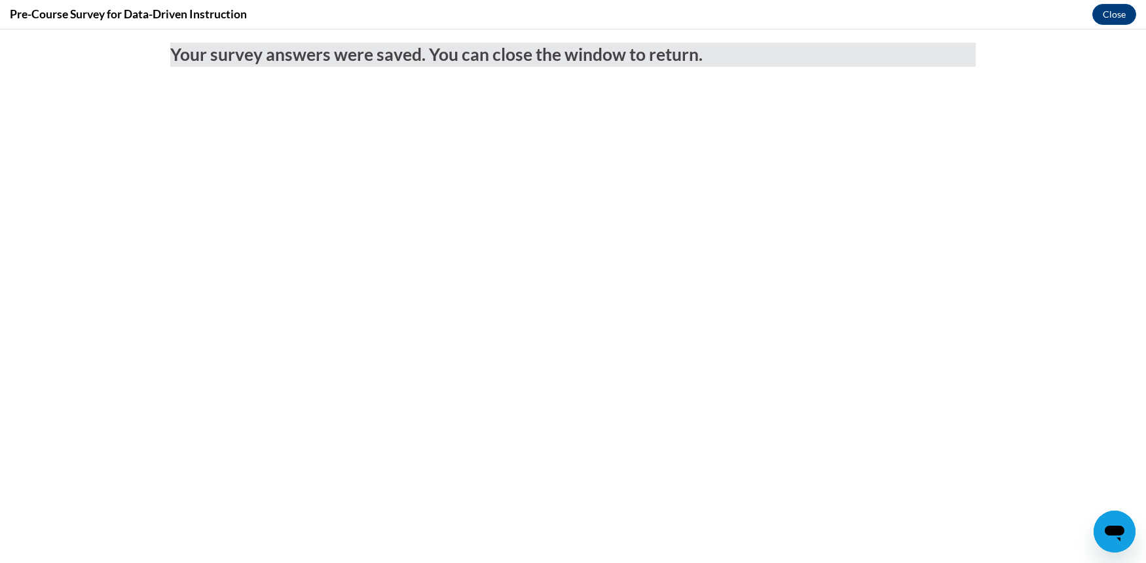
type textarea "x"
click at [1117, 21] on button "Close" at bounding box center [1115, 14] width 44 height 21
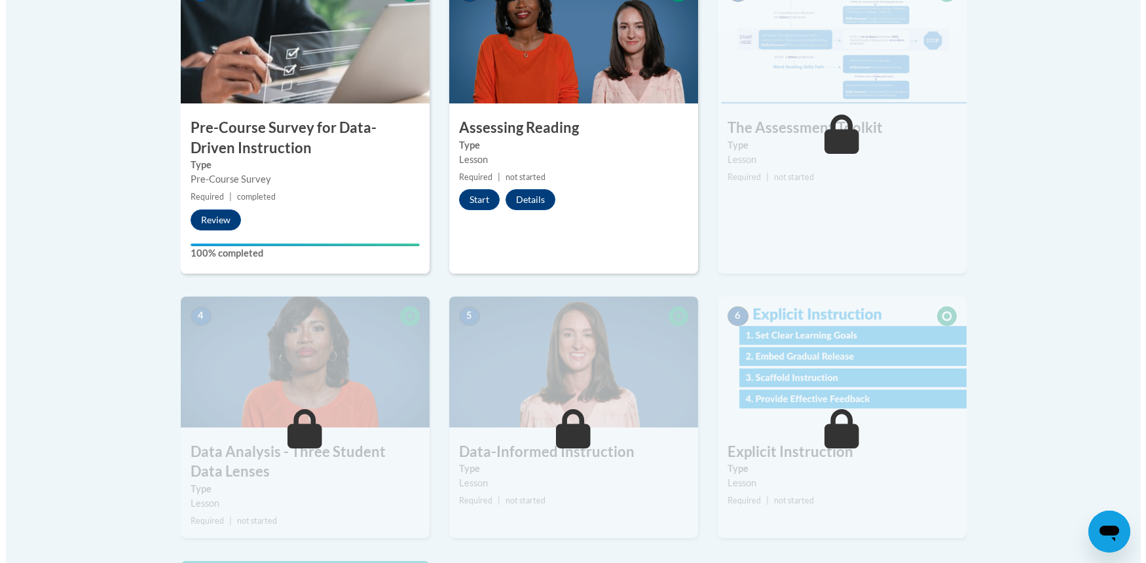
scroll to position [334, 0]
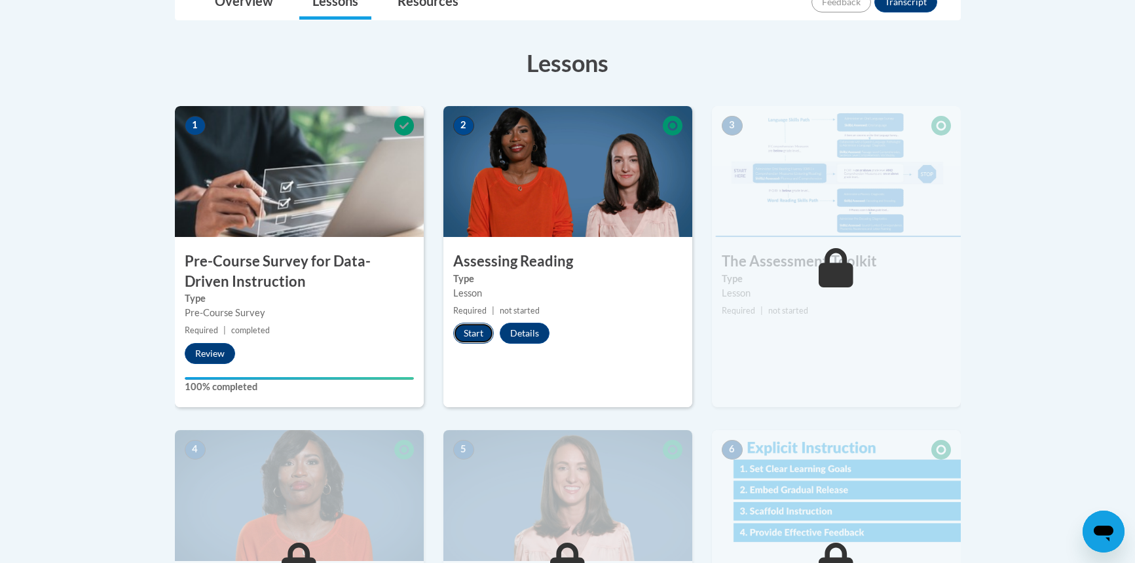
click at [475, 330] on button "Start" at bounding box center [473, 333] width 41 height 21
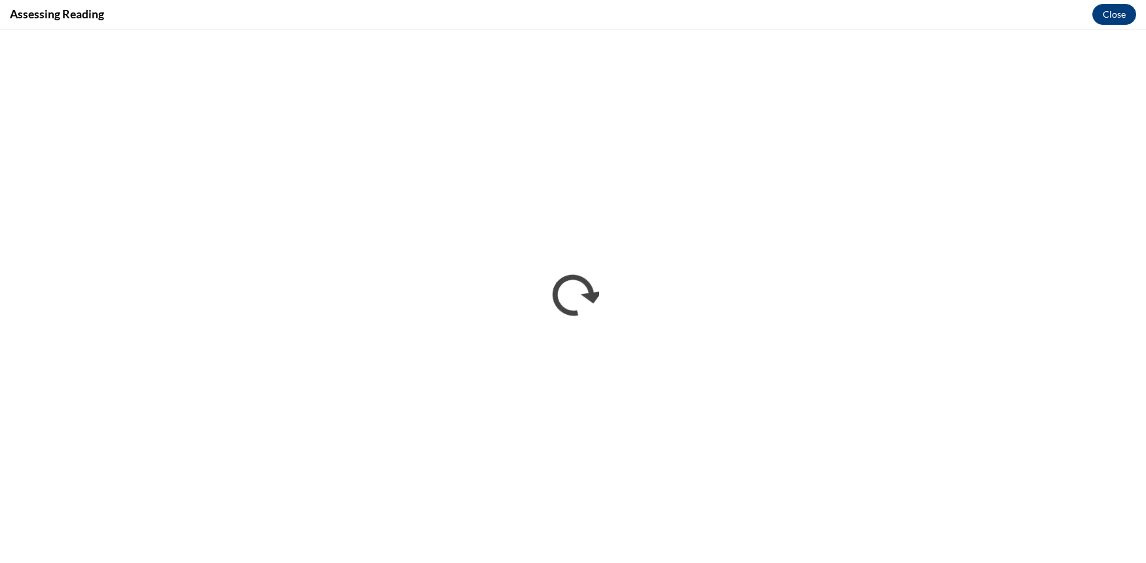
scroll to position [0, 0]
